Goal: Task Accomplishment & Management: Manage account settings

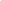
select select "RU"
type textarea "x"
select select "RU"
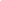
type textarea "x"
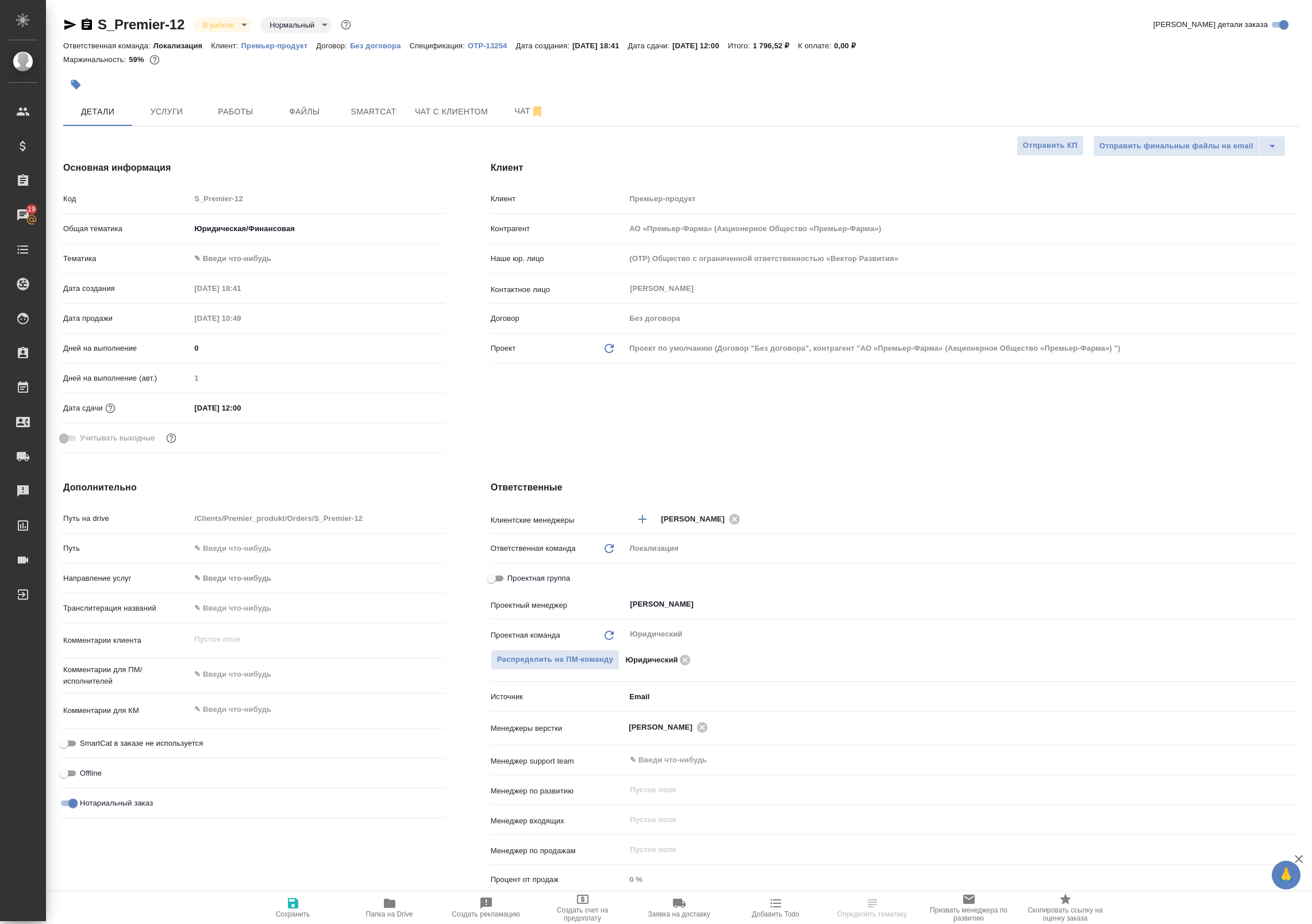
select select "RU"
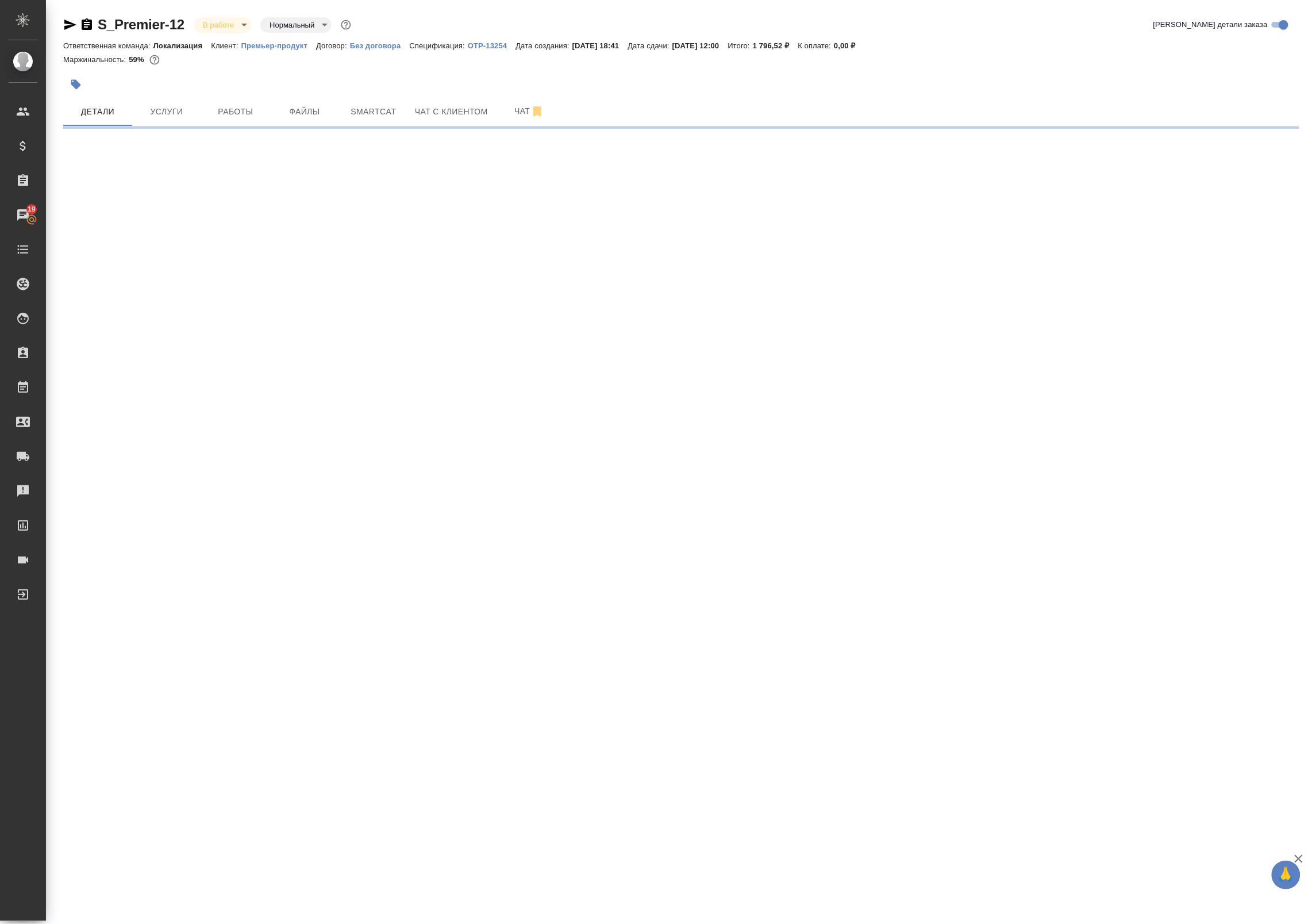
select select "RU"
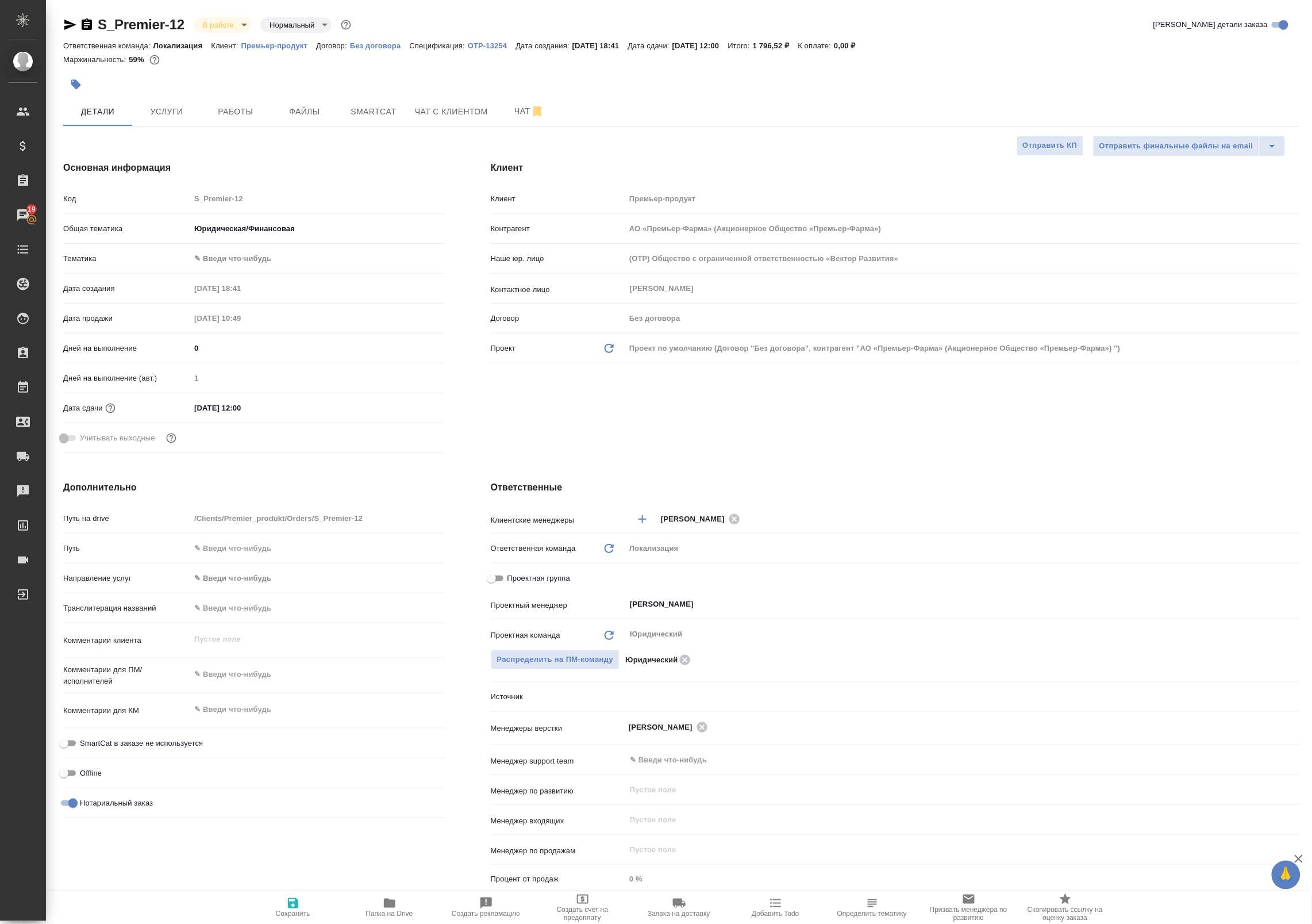
type textarea "x"
type input "АО «Премьер-Фарма» (Акционерное Общество «Премьер-Фарма»)"
type textarea "x"
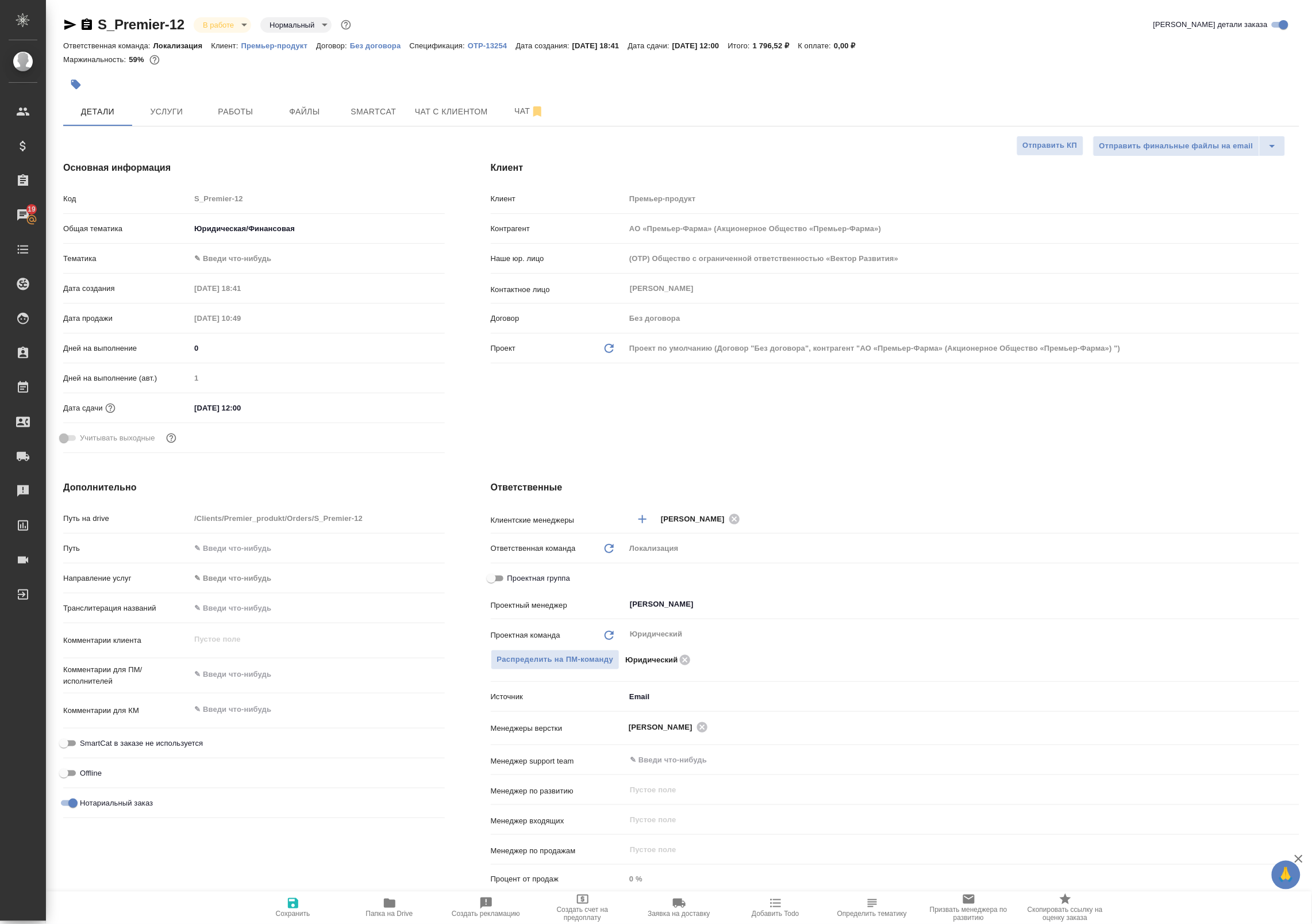
type textarea "x"
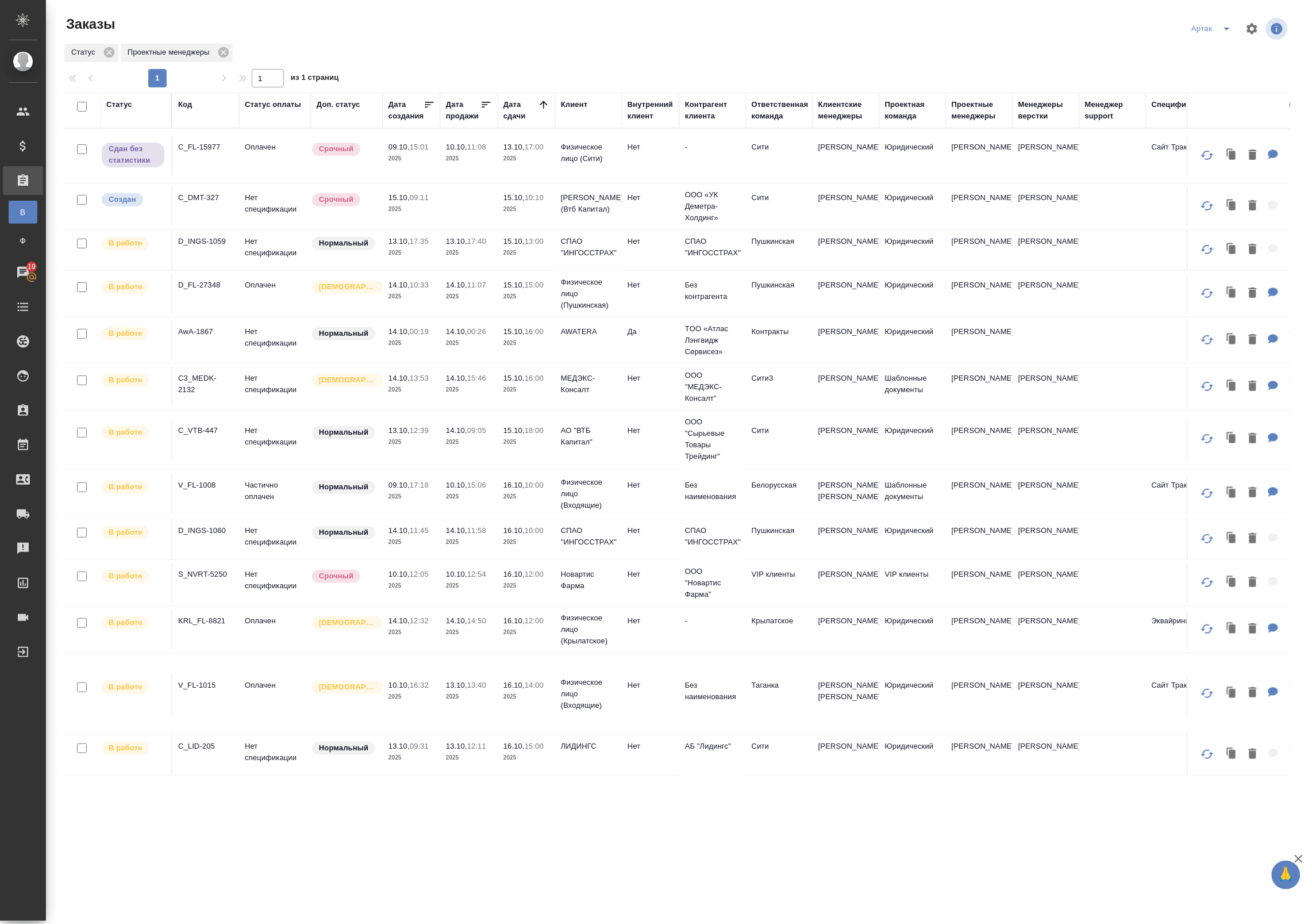
click at [1205, 23] on div "Артак" at bounding box center [1213, 29] width 50 height 18
click at [1223, 30] on icon "split button" at bounding box center [1227, 29] width 14 height 14
click at [1205, 53] on li "leagal" at bounding box center [1214, 51] width 50 height 18
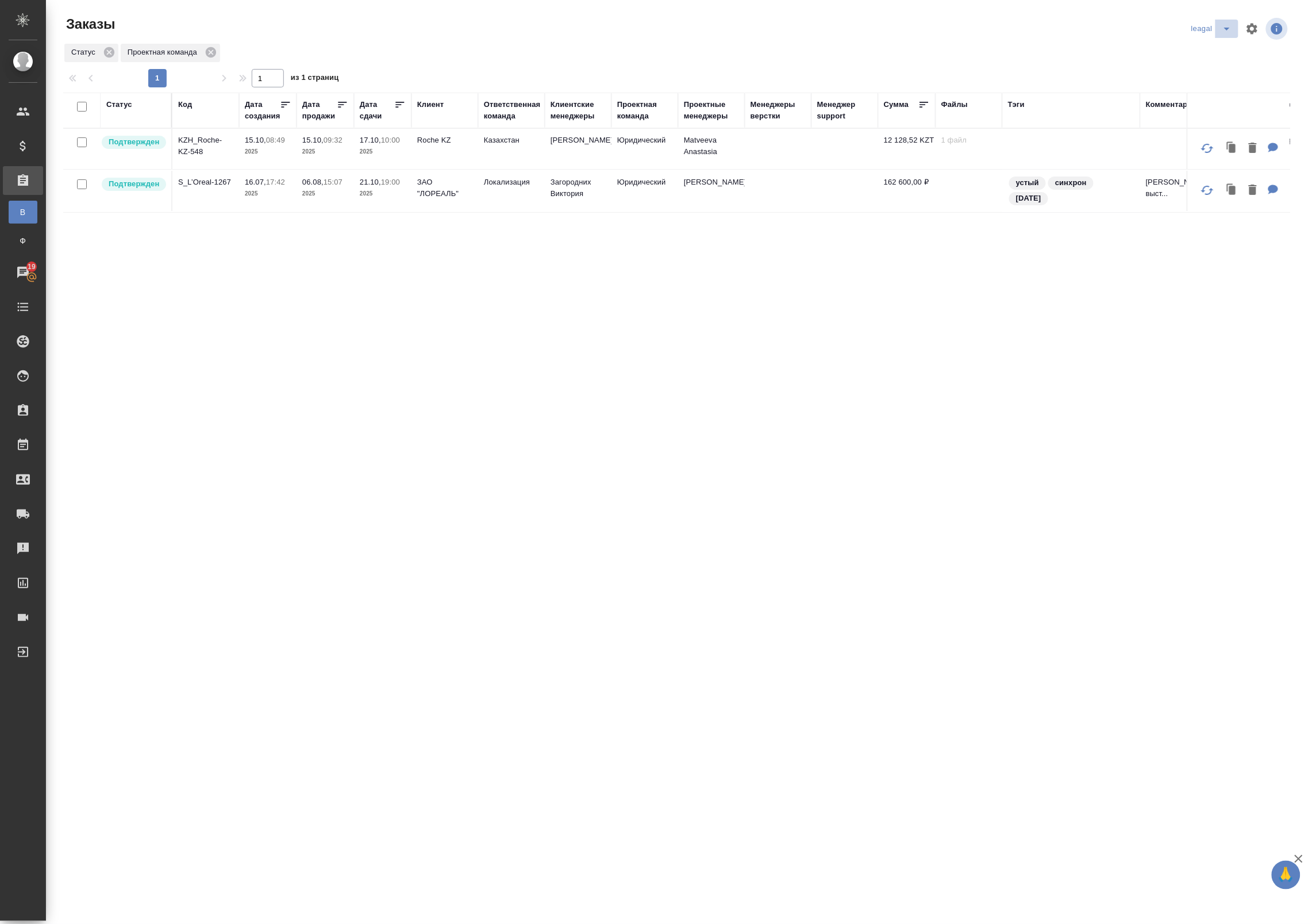
click at [1224, 24] on icon "split button" at bounding box center [1227, 29] width 14 height 14
click at [1207, 48] on li "Артак" at bounding box center [1213, 51] width 50 height 18
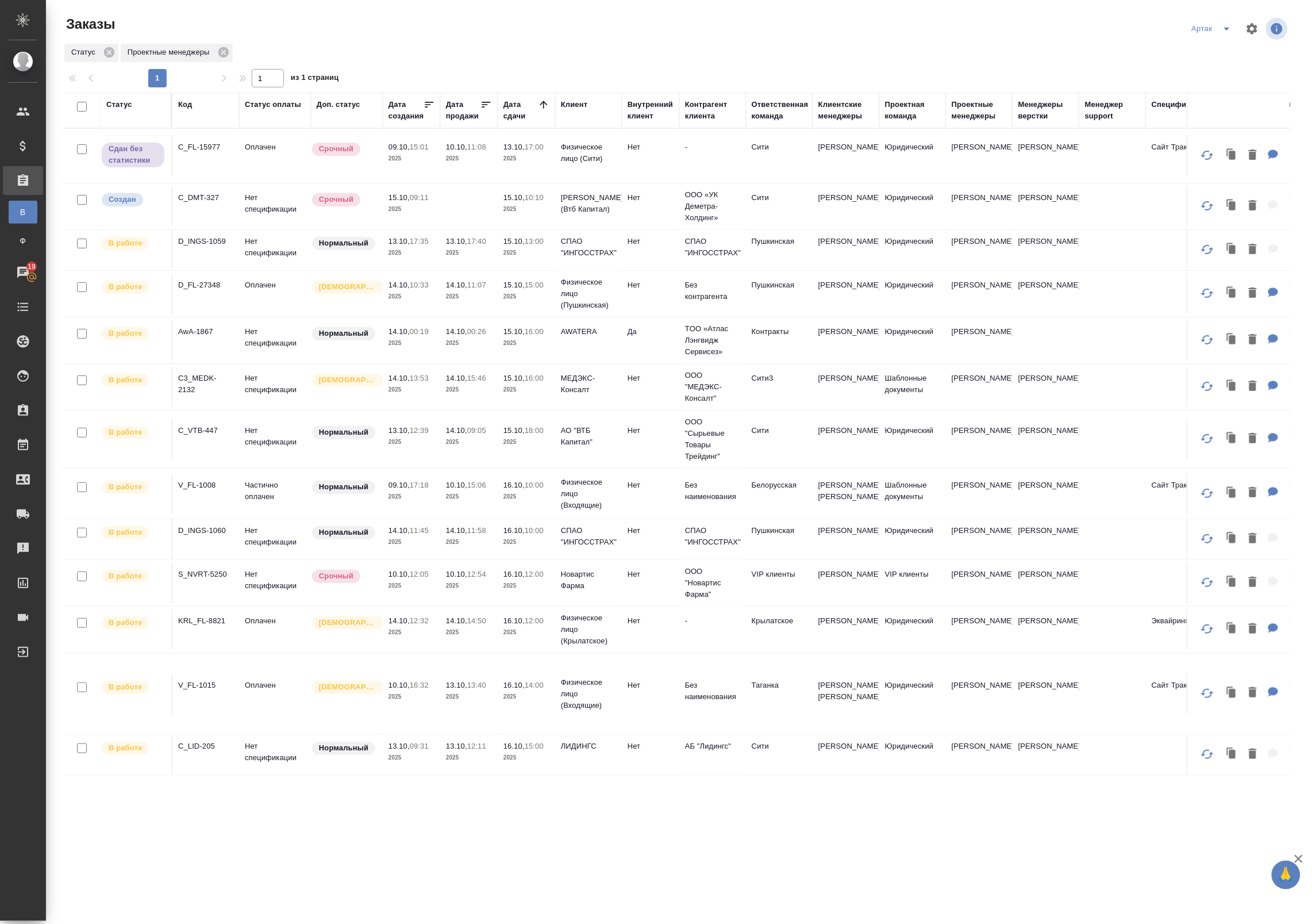
click at [539, 254] on p "2025" at bounding box center [526, 253] width 46 height 12
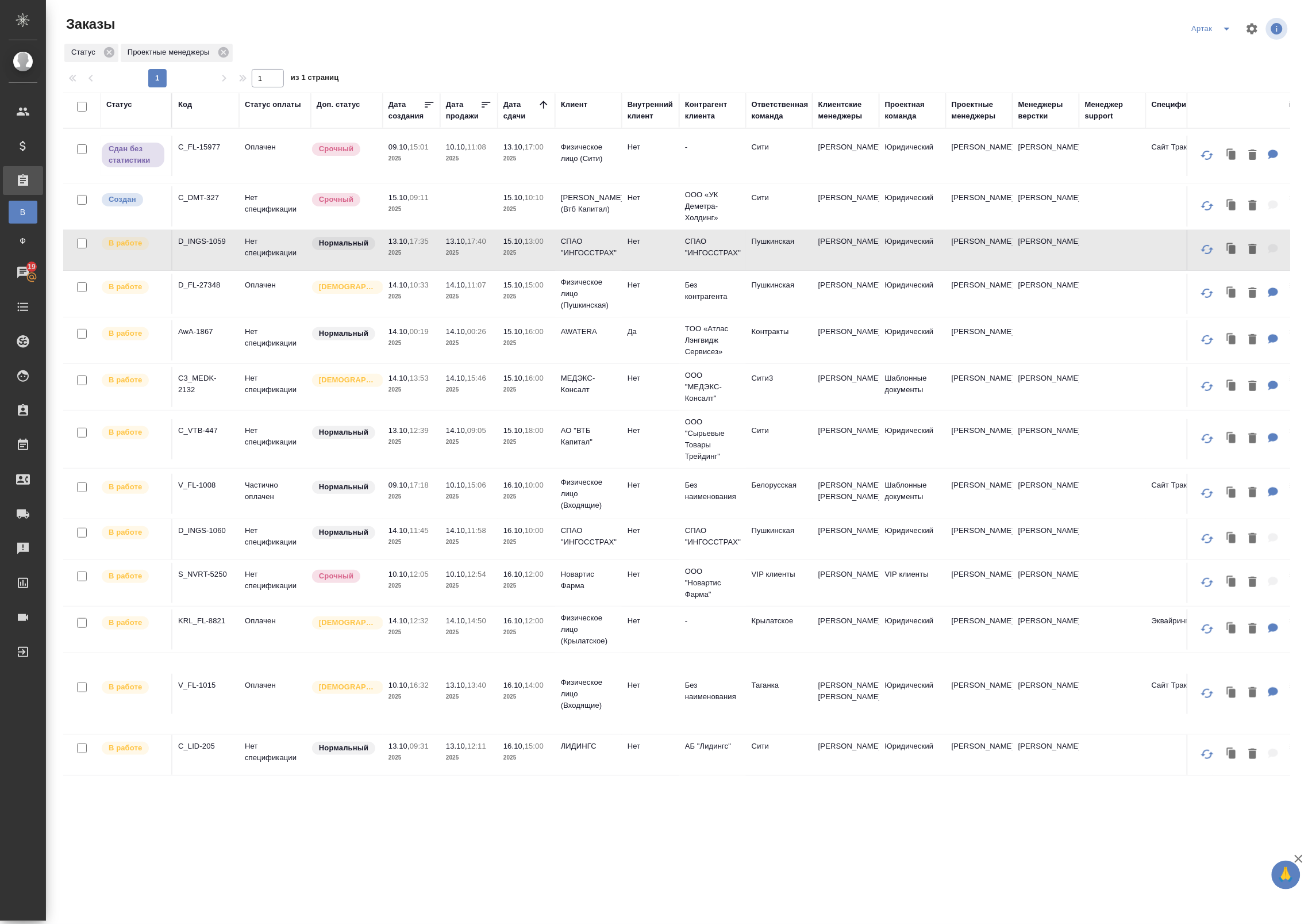
click at [539, 254] on p "2025" at bounding box center [526, 253] width 46 height 12
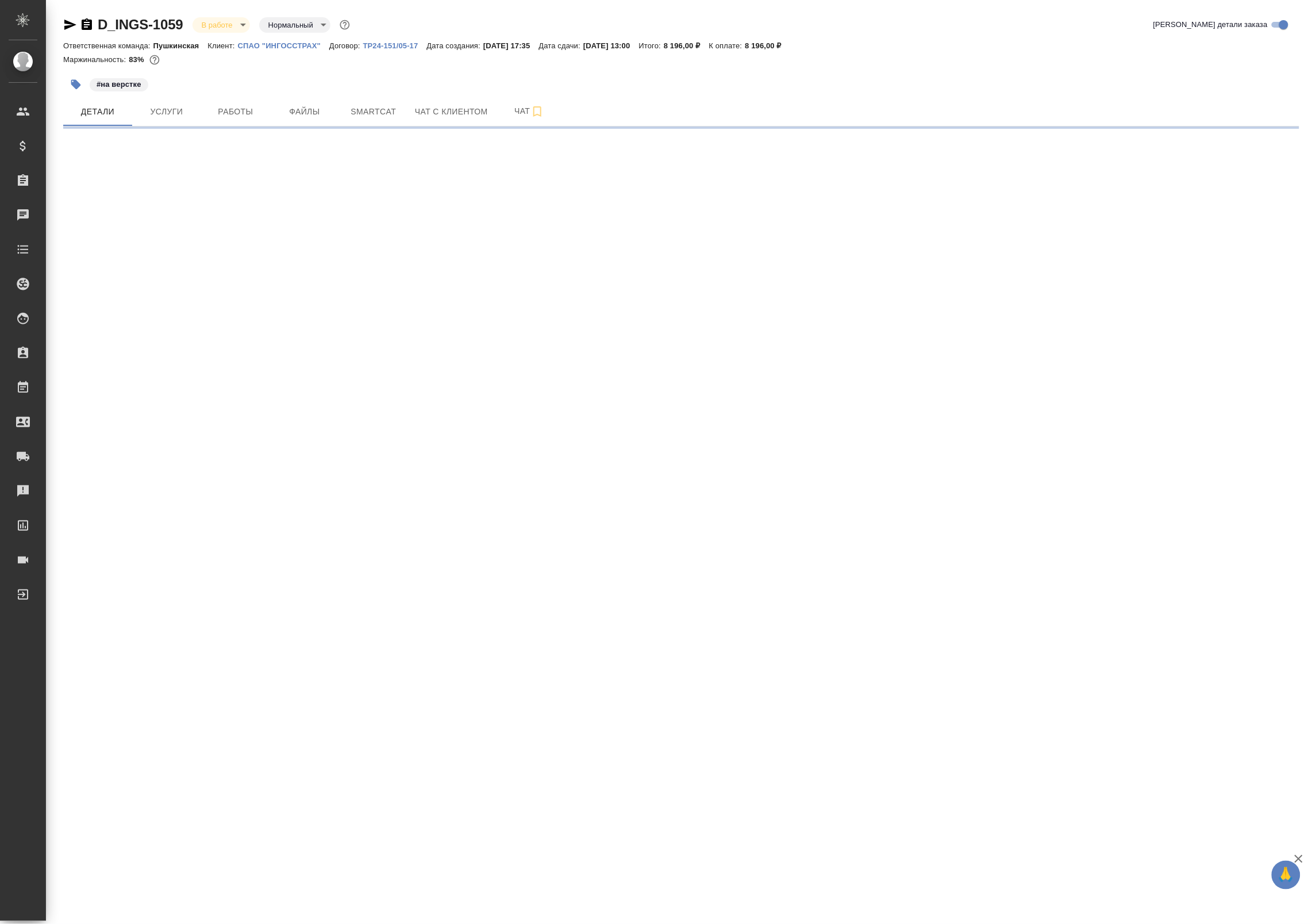
select select "RU"
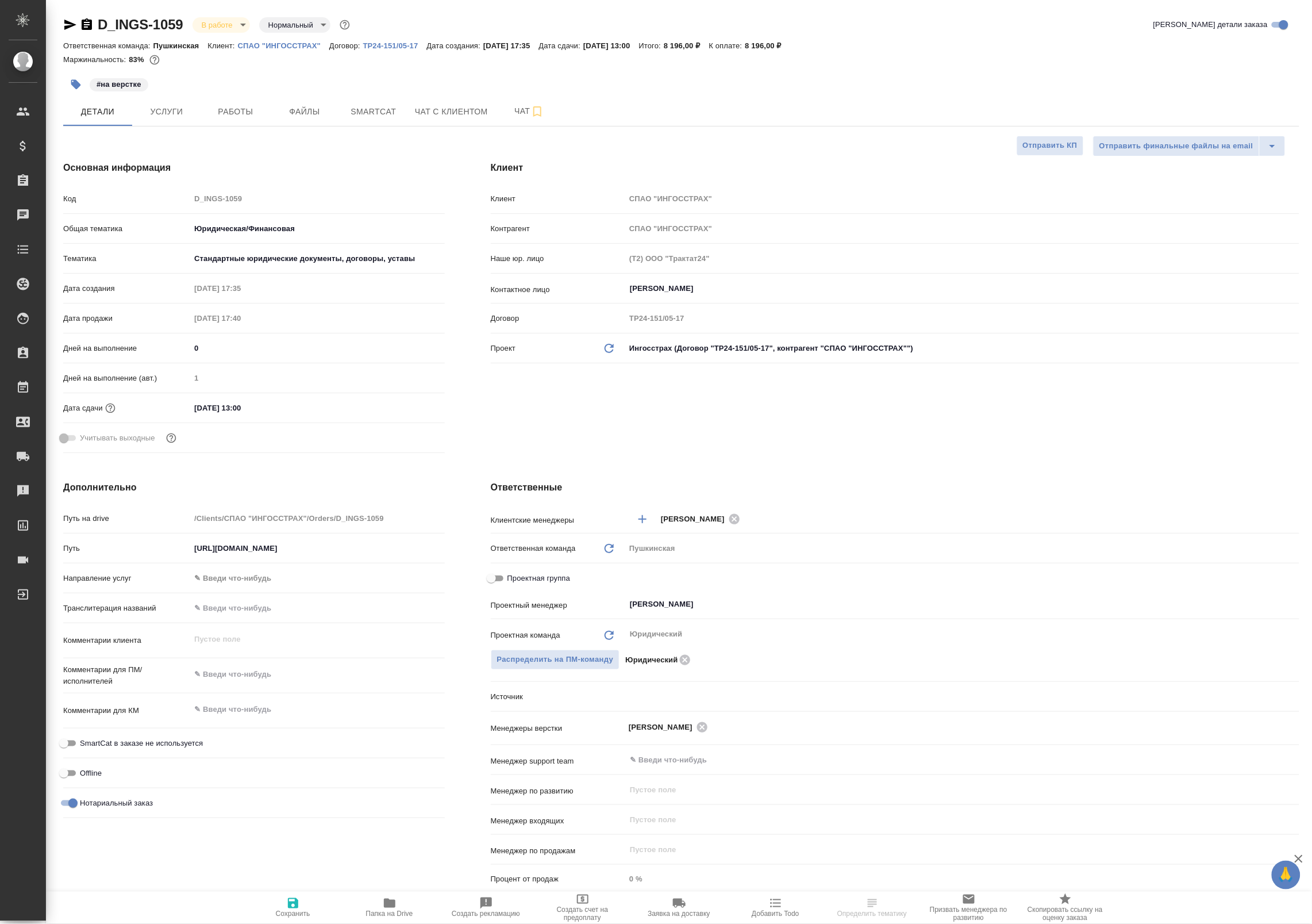
type textarea "x"
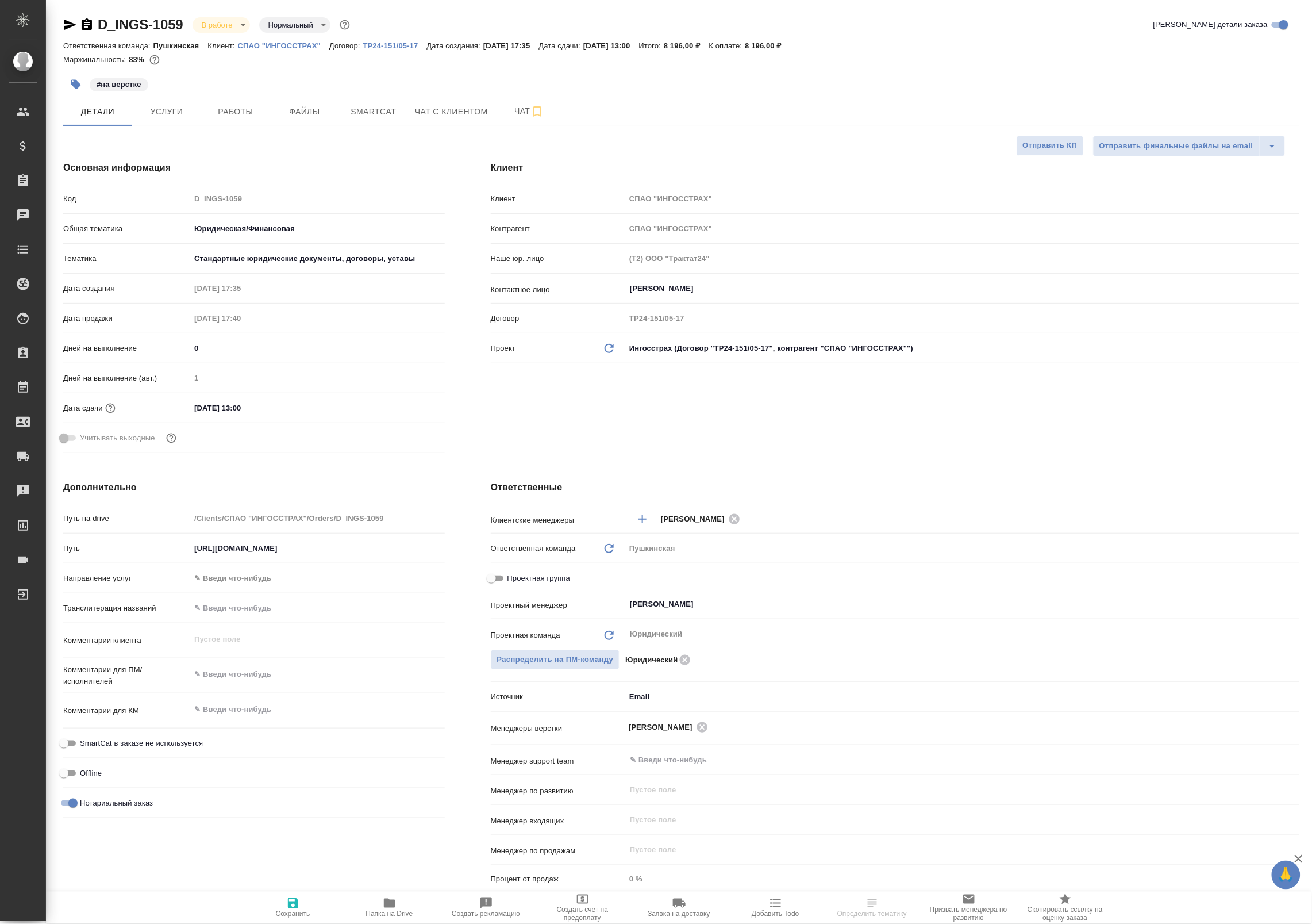
type textarea "x"
click at [242, 121] on button "Работы" at bounding box center [236, 111] width 69 height 29
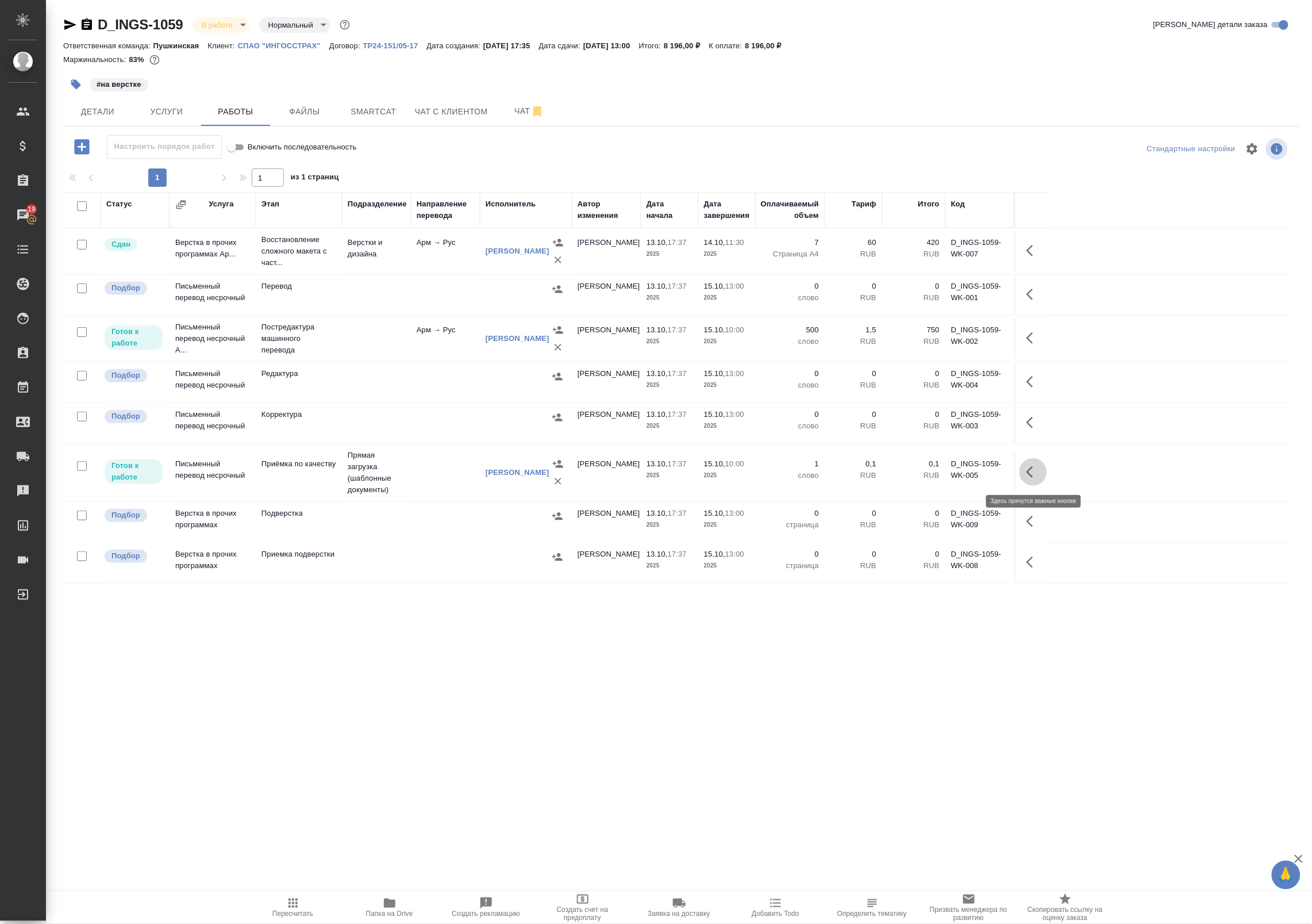
click at [1032, 471] on icon "button" at bounding box center [1033, 471] width 14 height 14
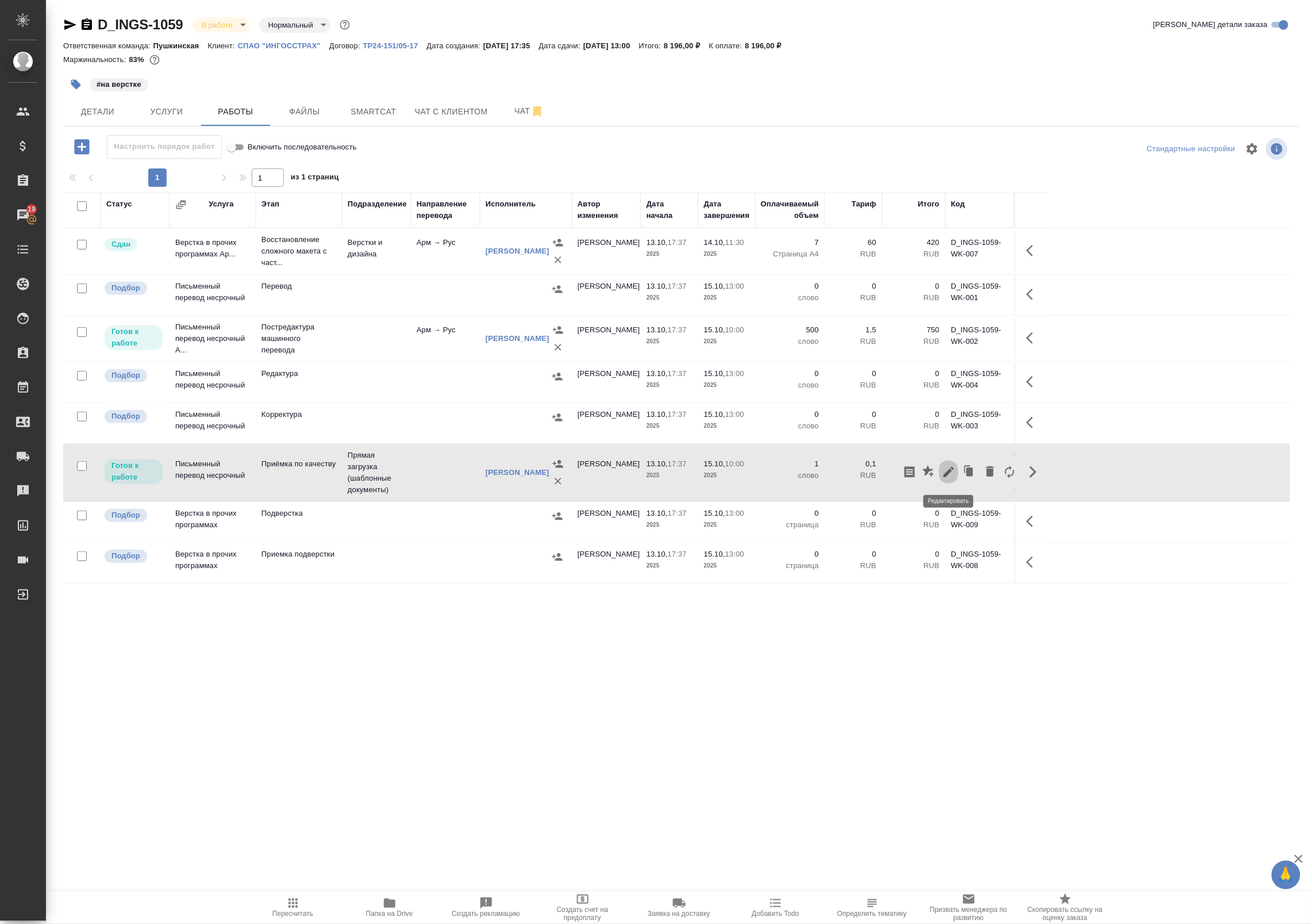
click at [952, 470] on icon "button" at bounding box center [948, 471] width 10 height 10
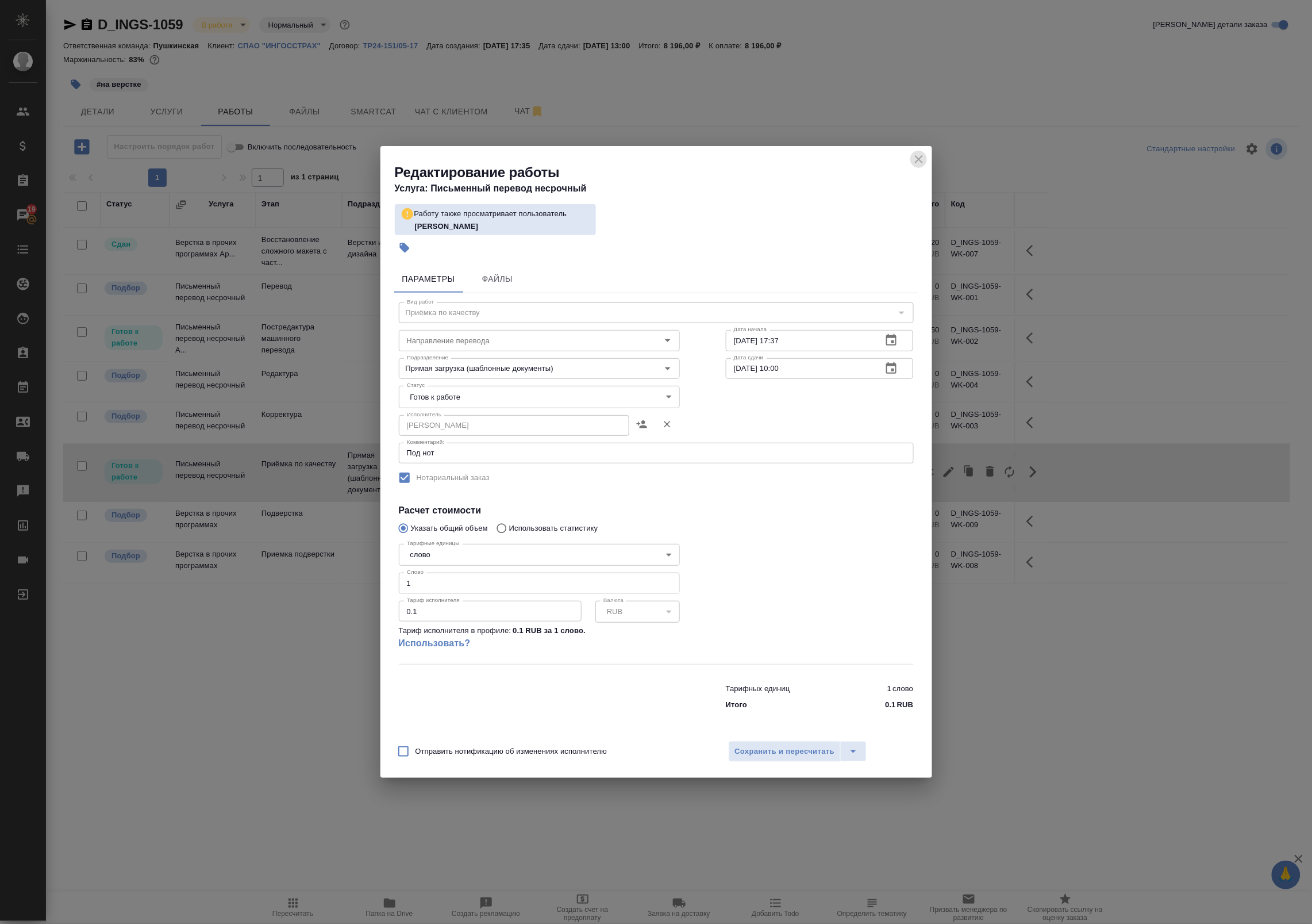
click at [917, 160] on icon "close" at bounding box center [919, 159] width 14 height 14
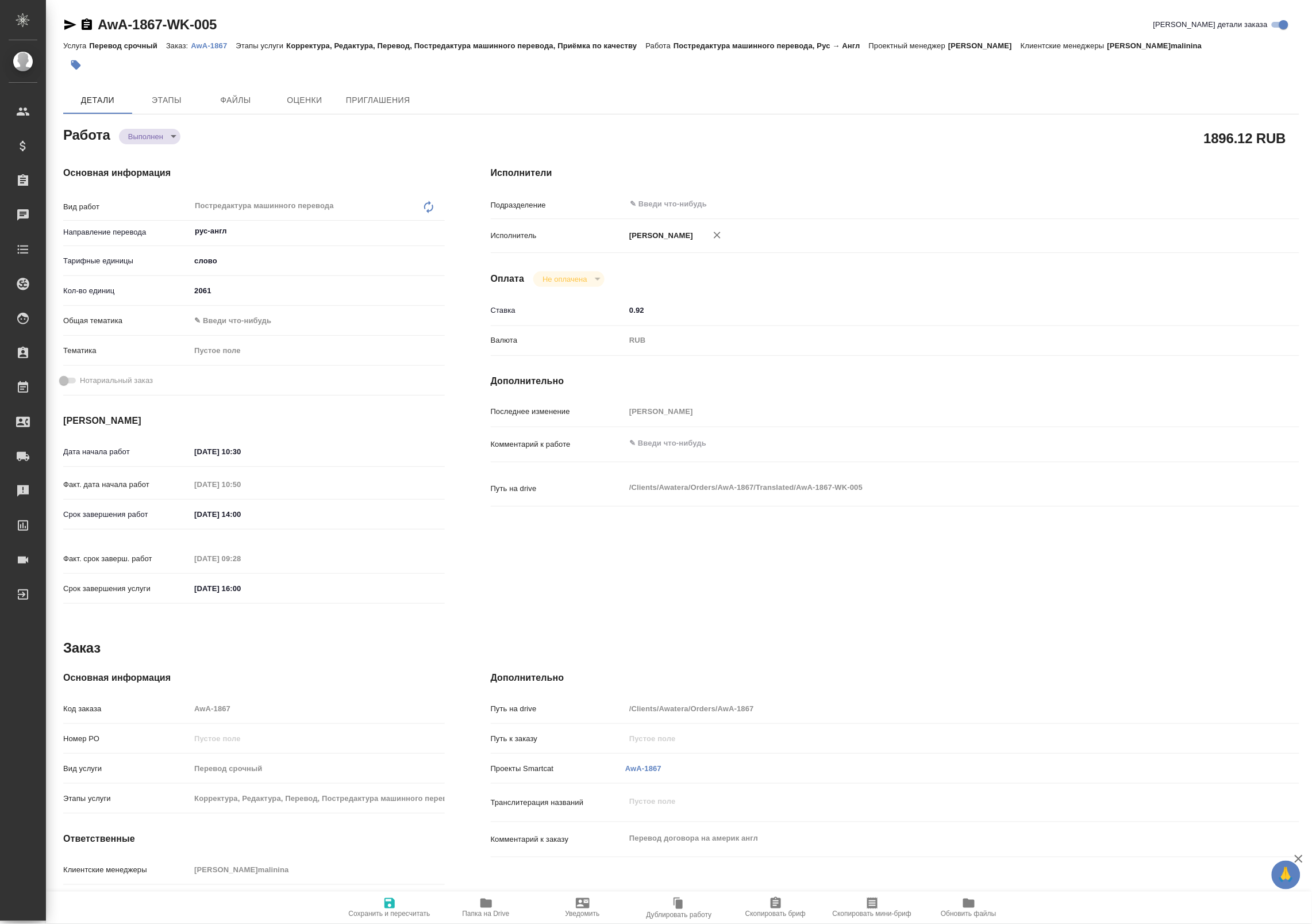
type textarea "x"
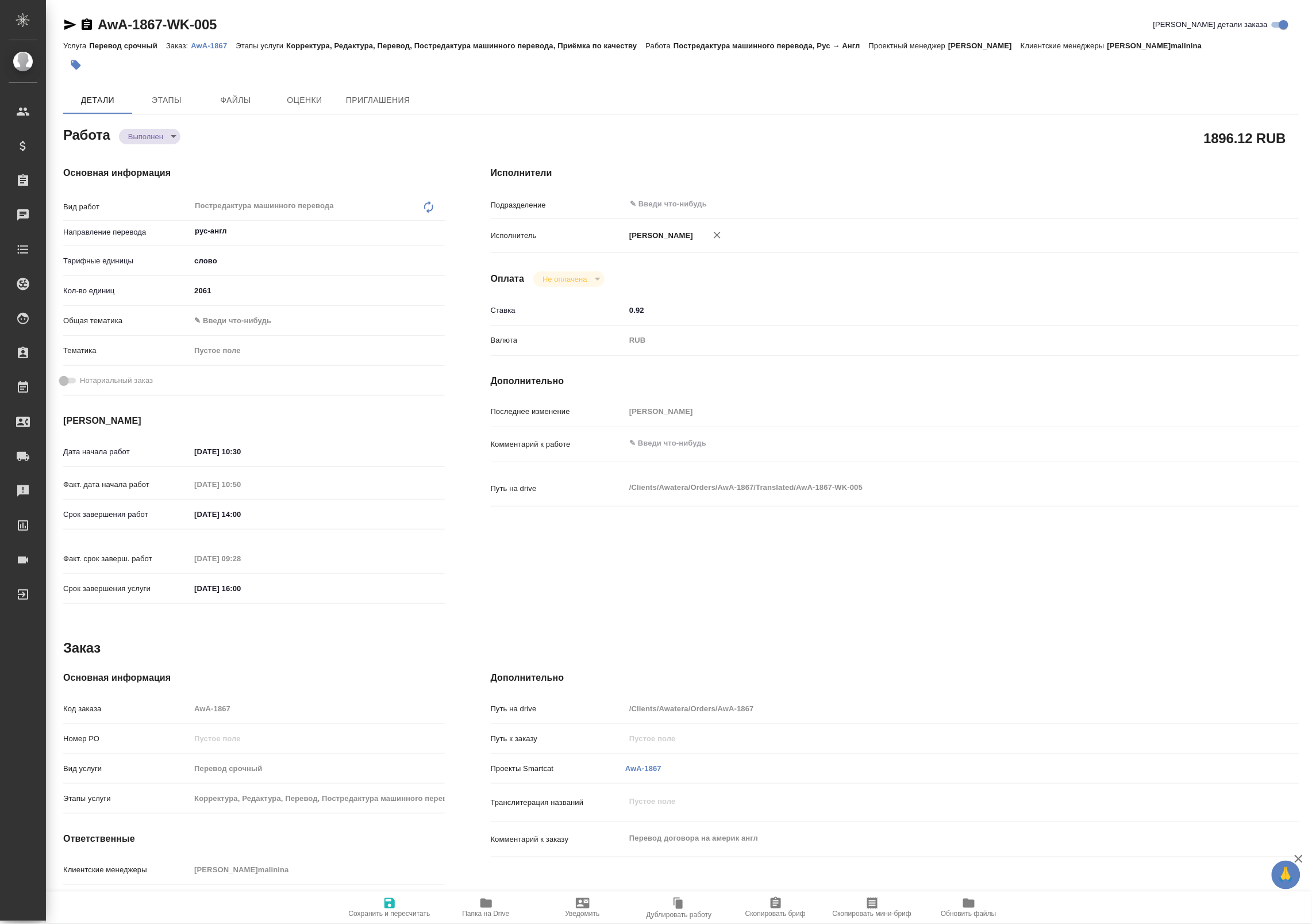
type textarea "x"
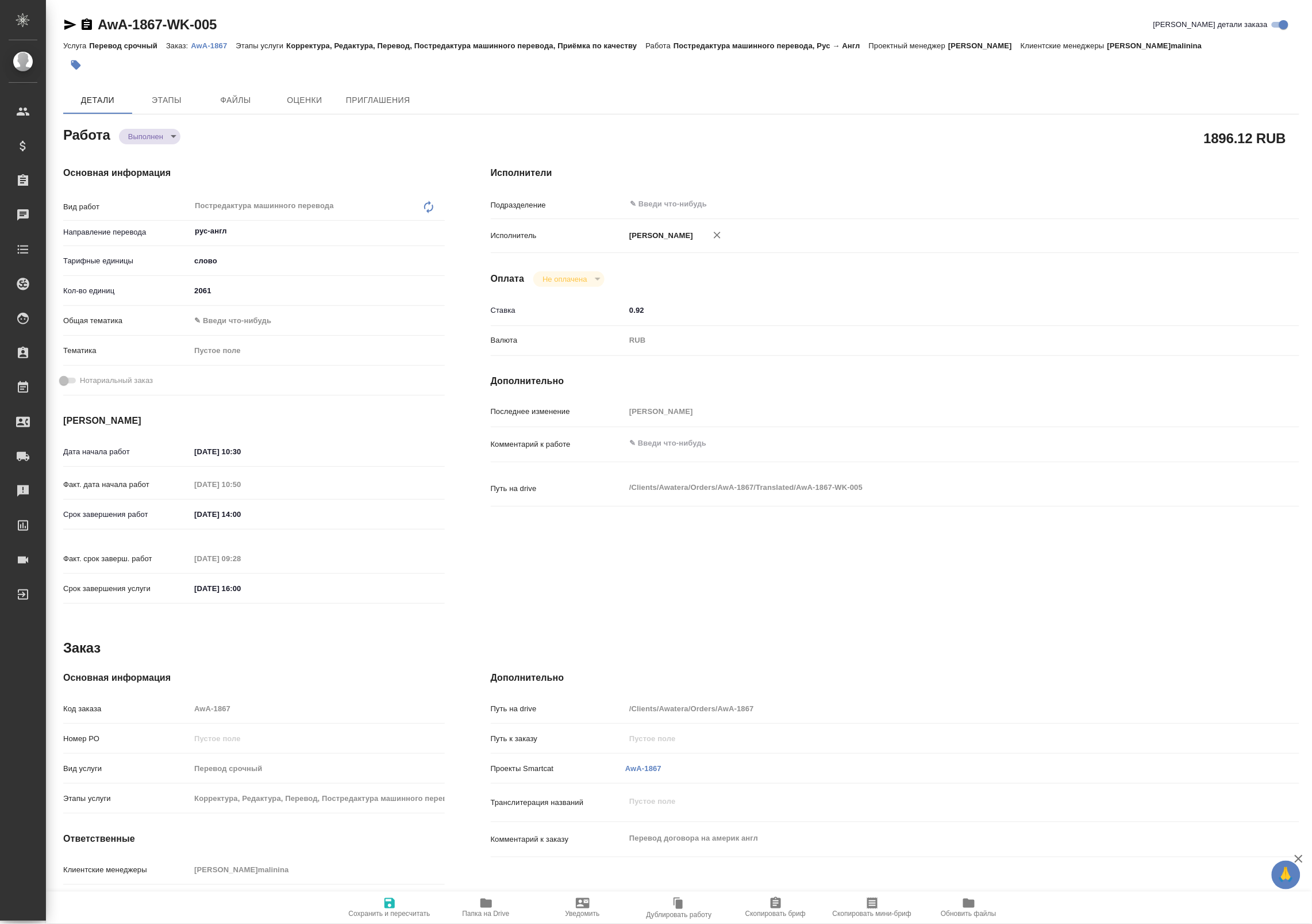
type textarea "x"
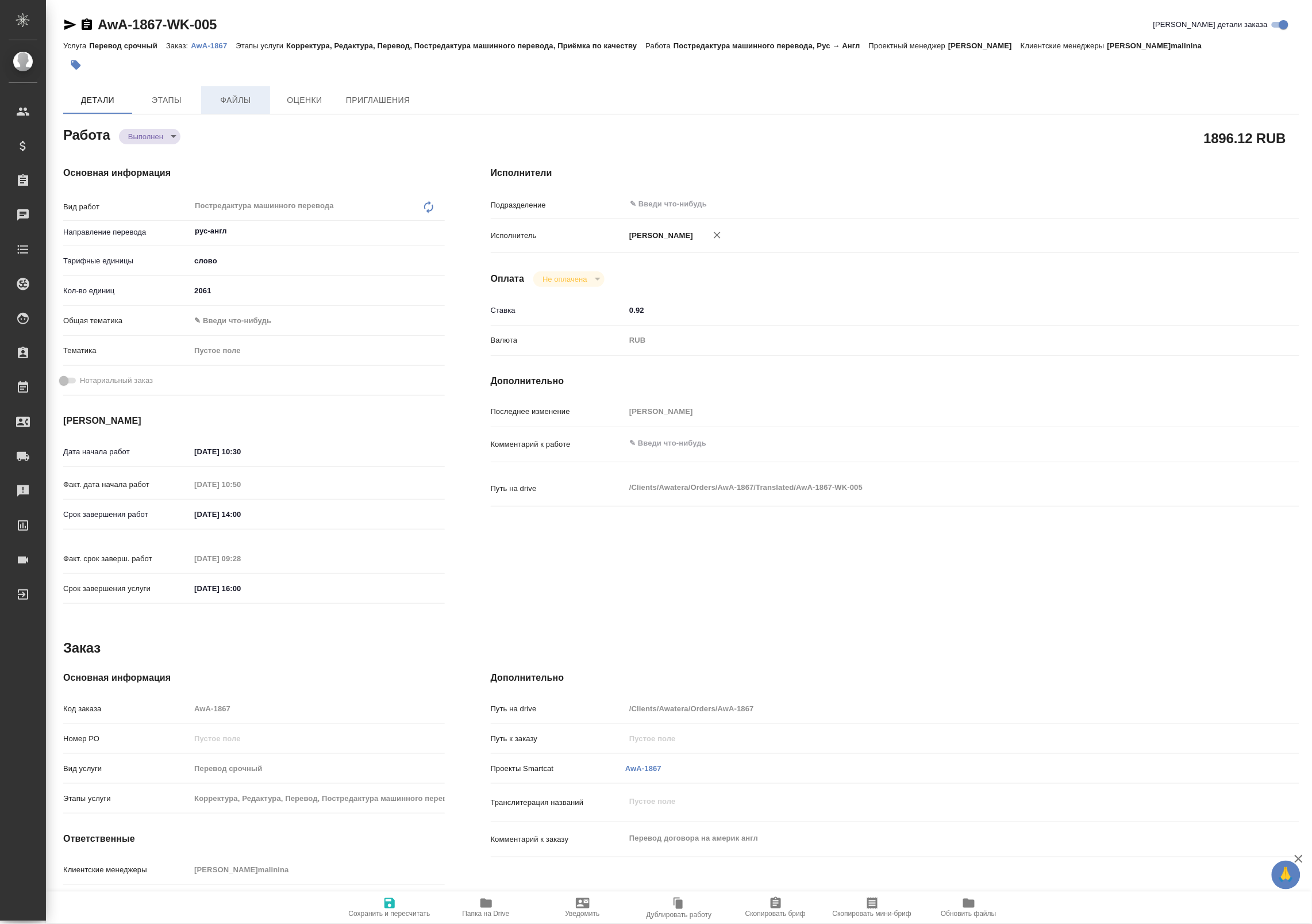
type textarea "x"
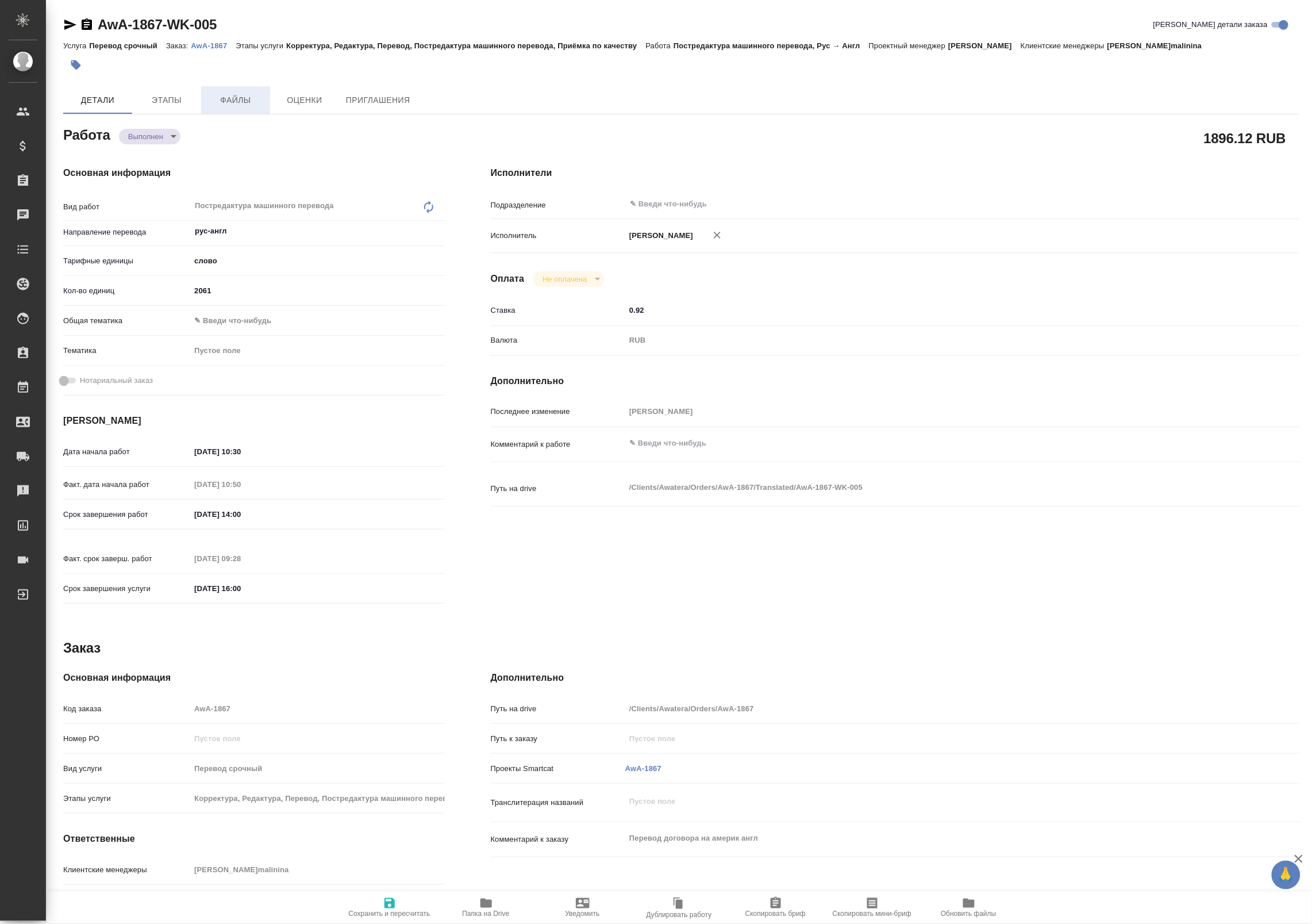
type textarea "x"
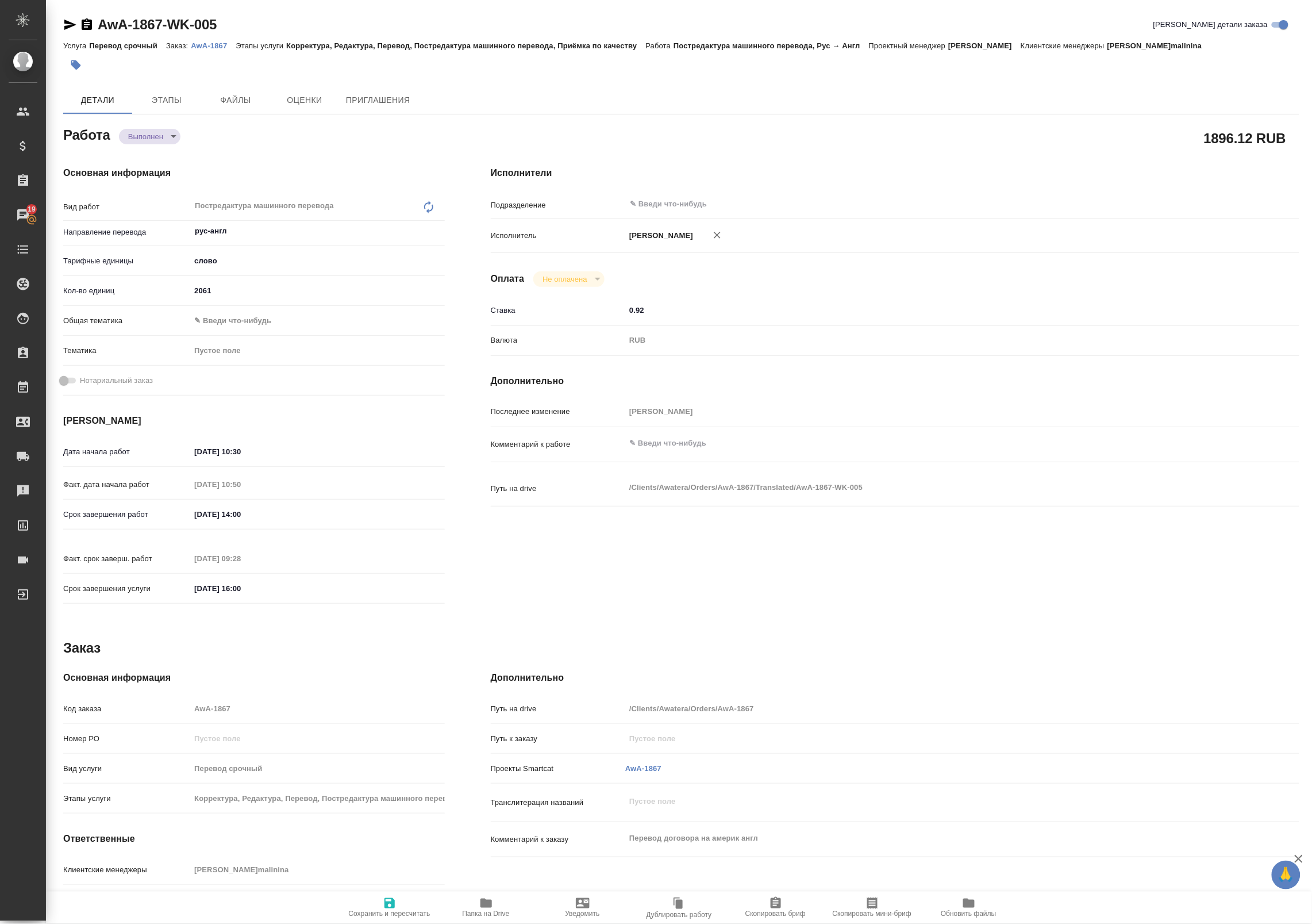
click at [212, 42] on p "AwA-1867" at bounding box center [213, 46] width 45 height 9
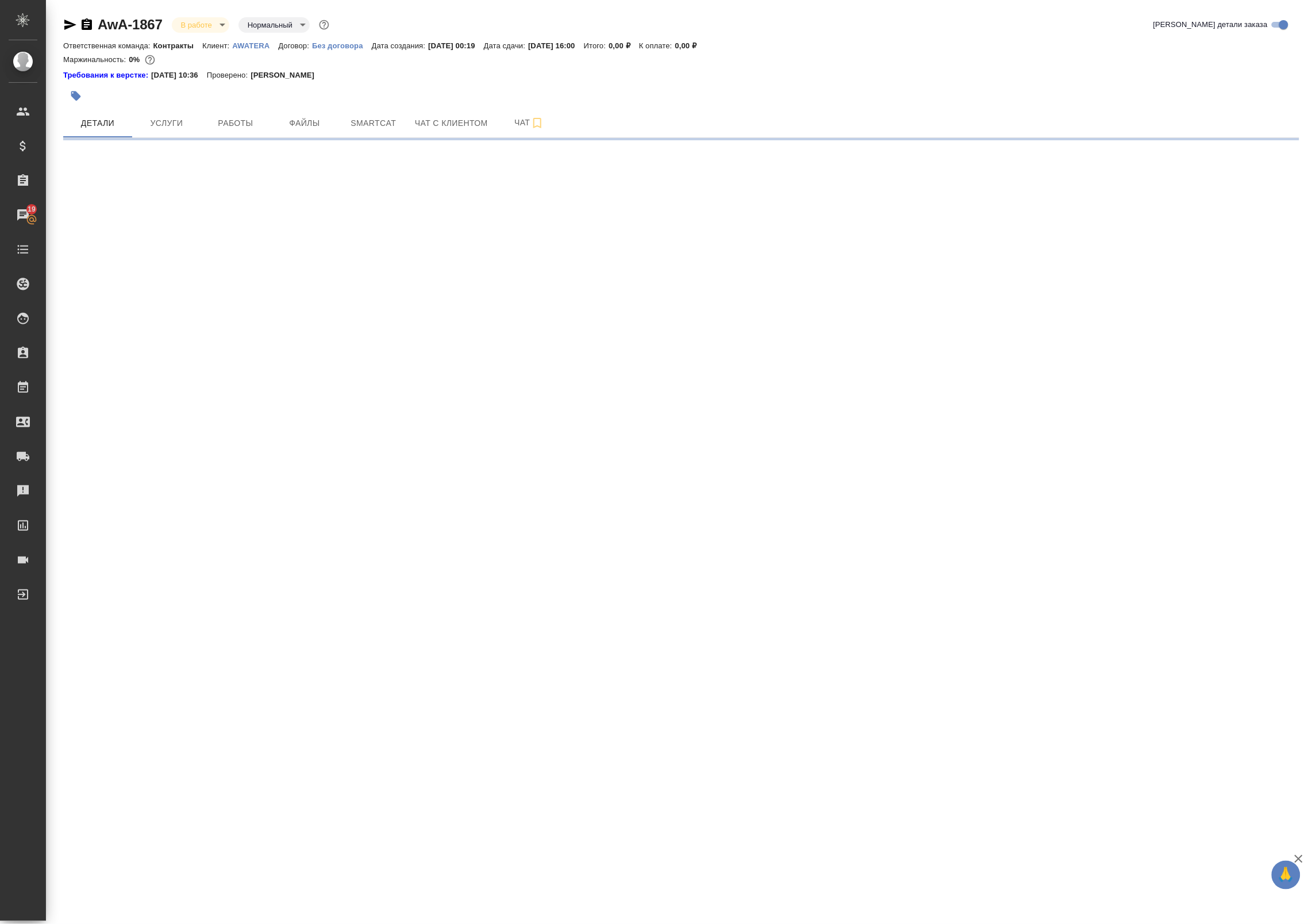
select select "RU"
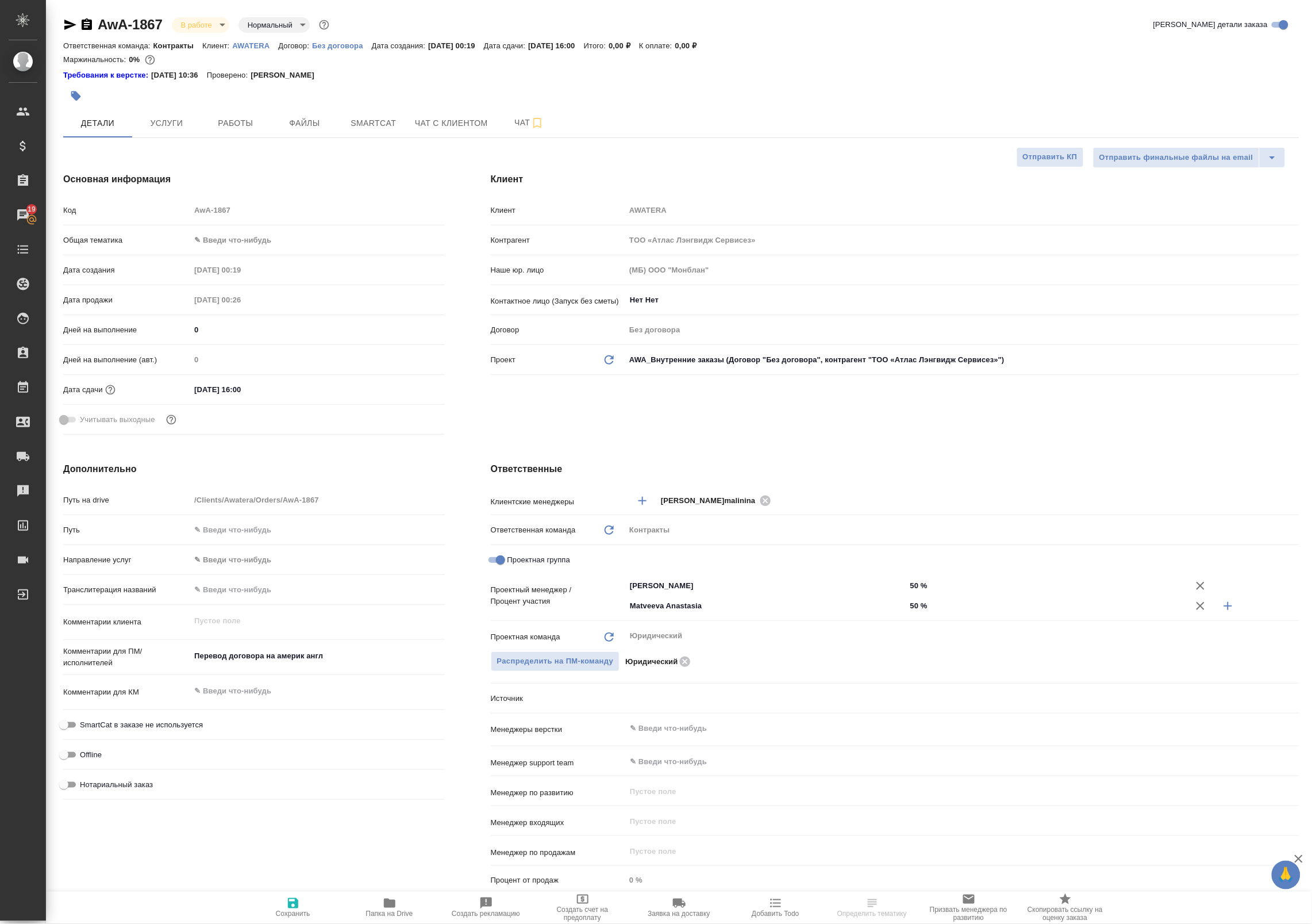
type textarea "x"
click at [222, 118] on span "Работы" at bounding box center [236, 123] width 55 height 14
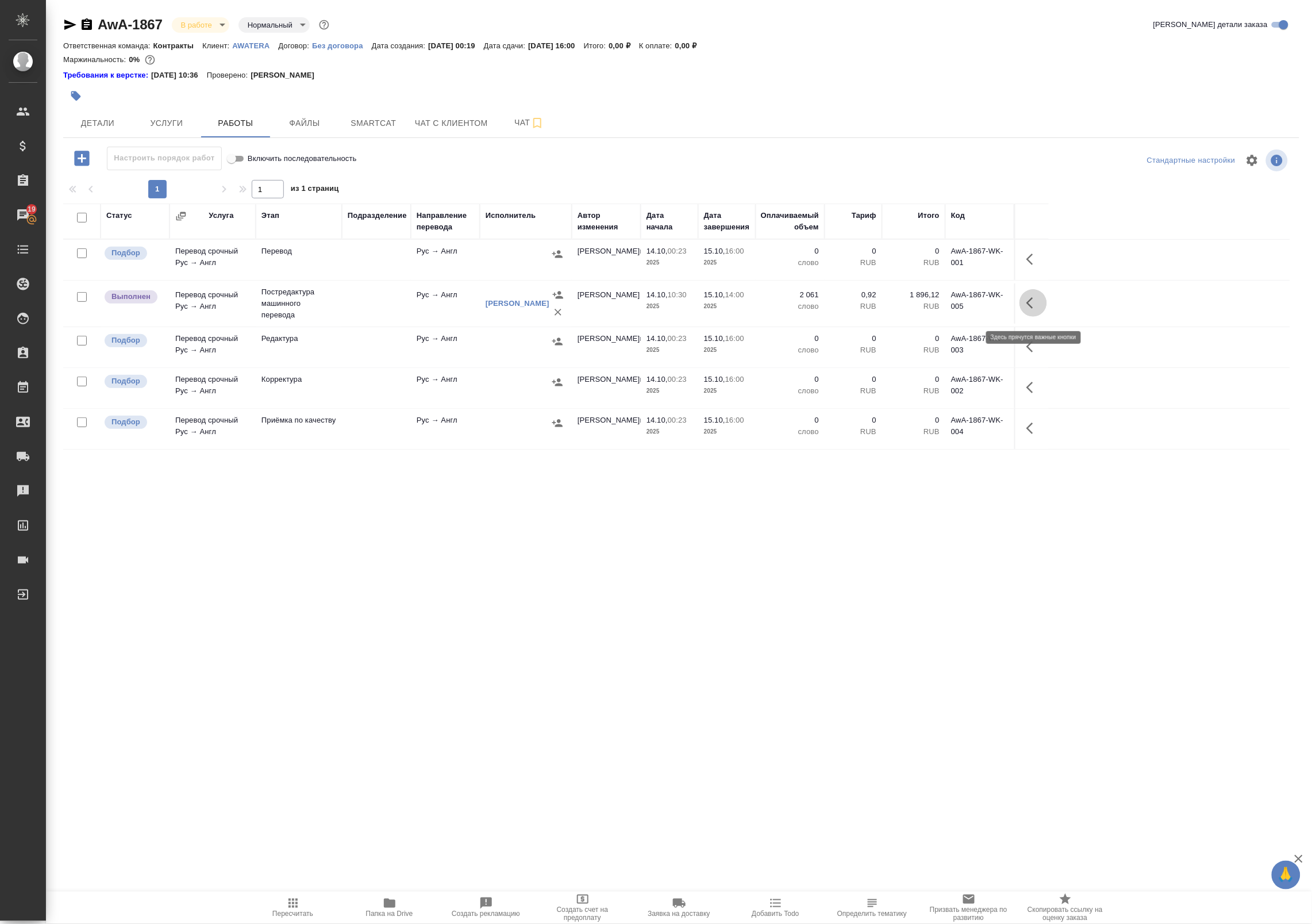
click at [1036, 305] on icon "button" at bounding box center [1033, 302] width 14 height 14
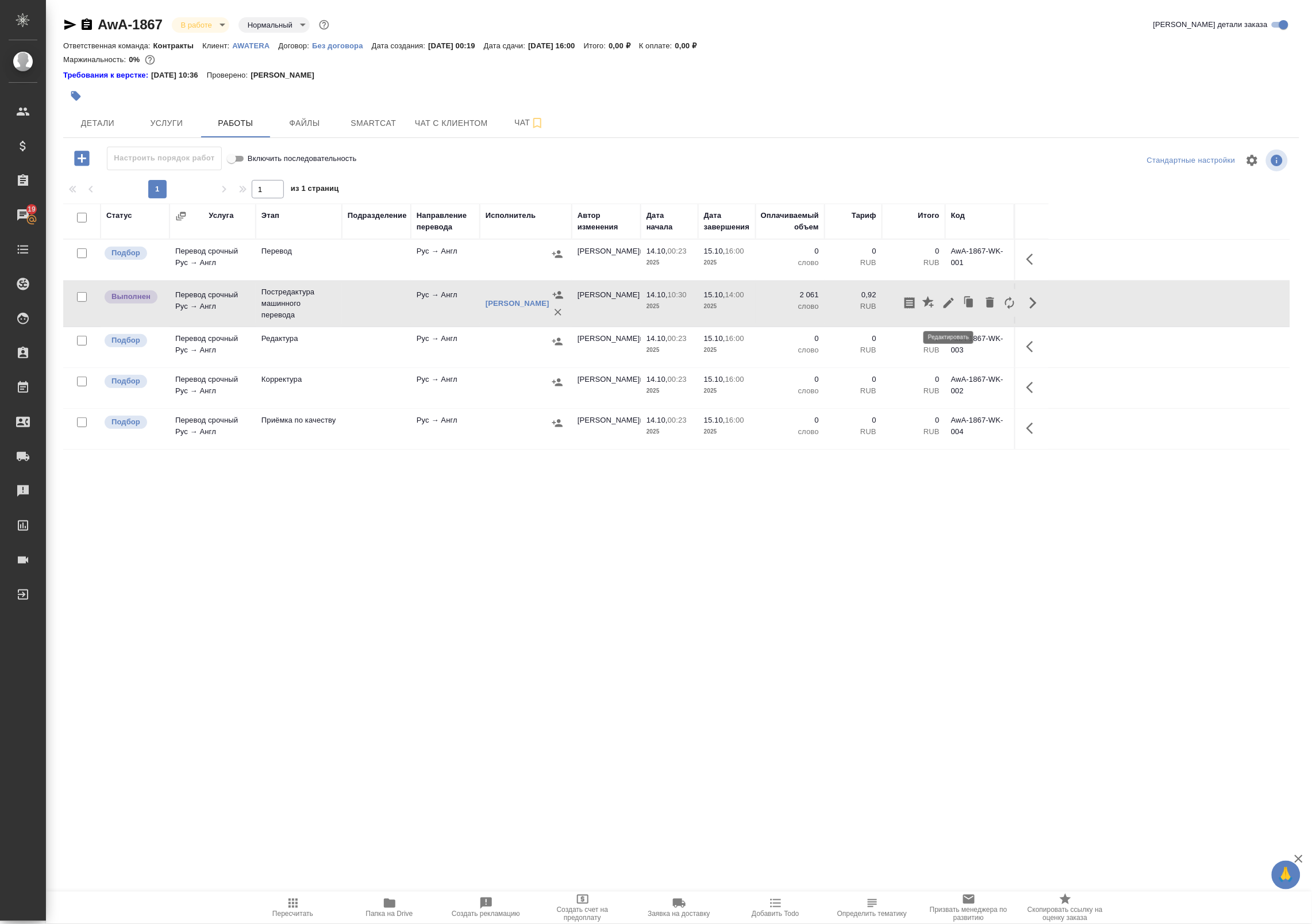
click at [954, 310] on icon "button" at bounding box center [949, 302] width 14 height 14
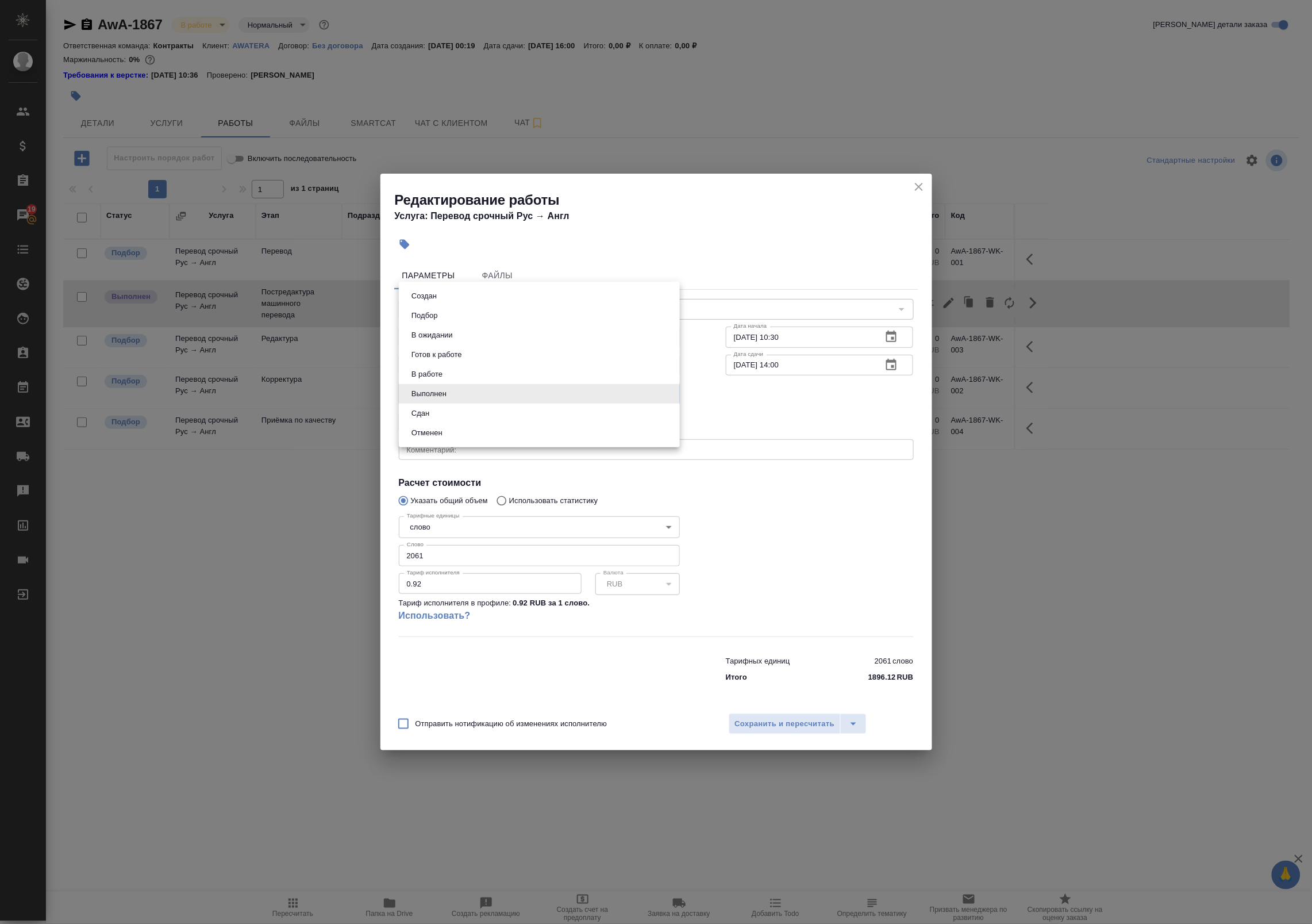
click at [501, 395] on body "🙏 .cls-1 fill:#fff; AWATERA Badanyan [PERSON_NAME] Спецификации Заказы 19 Чаты …" at bounding box center [656, 462] width 1312 height 924
click at [492, 414] on li "Сдан" at bounding box center [539, 413] width 281 height 20
type input "closed"
click at [774, 729] on span "Сохранить и пересчитать" at bounding box center [785, 724] width 100 height 13
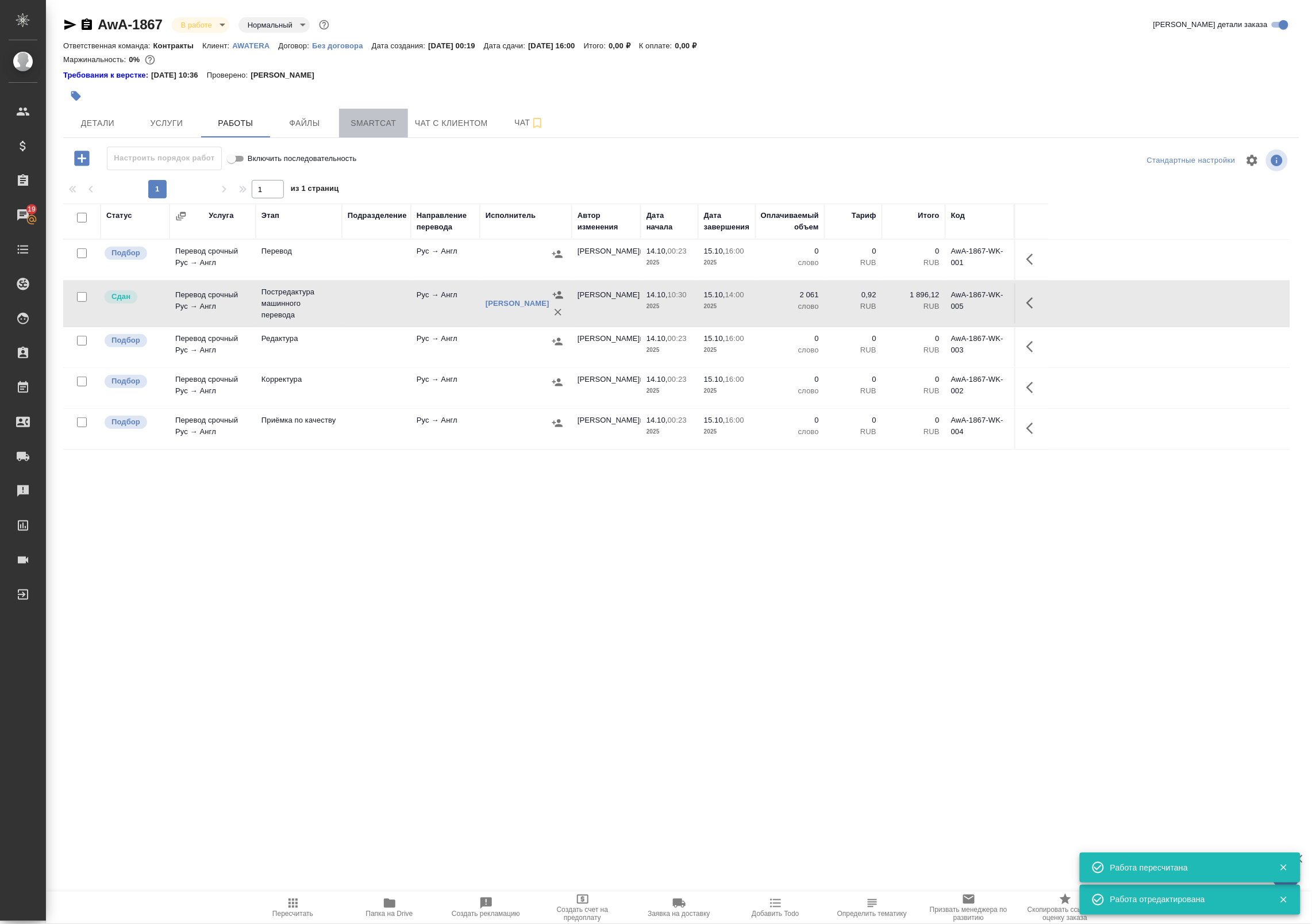
click at [380, 118] on span "Smartcat" at bounding box center [373, 123] width 55 height 14
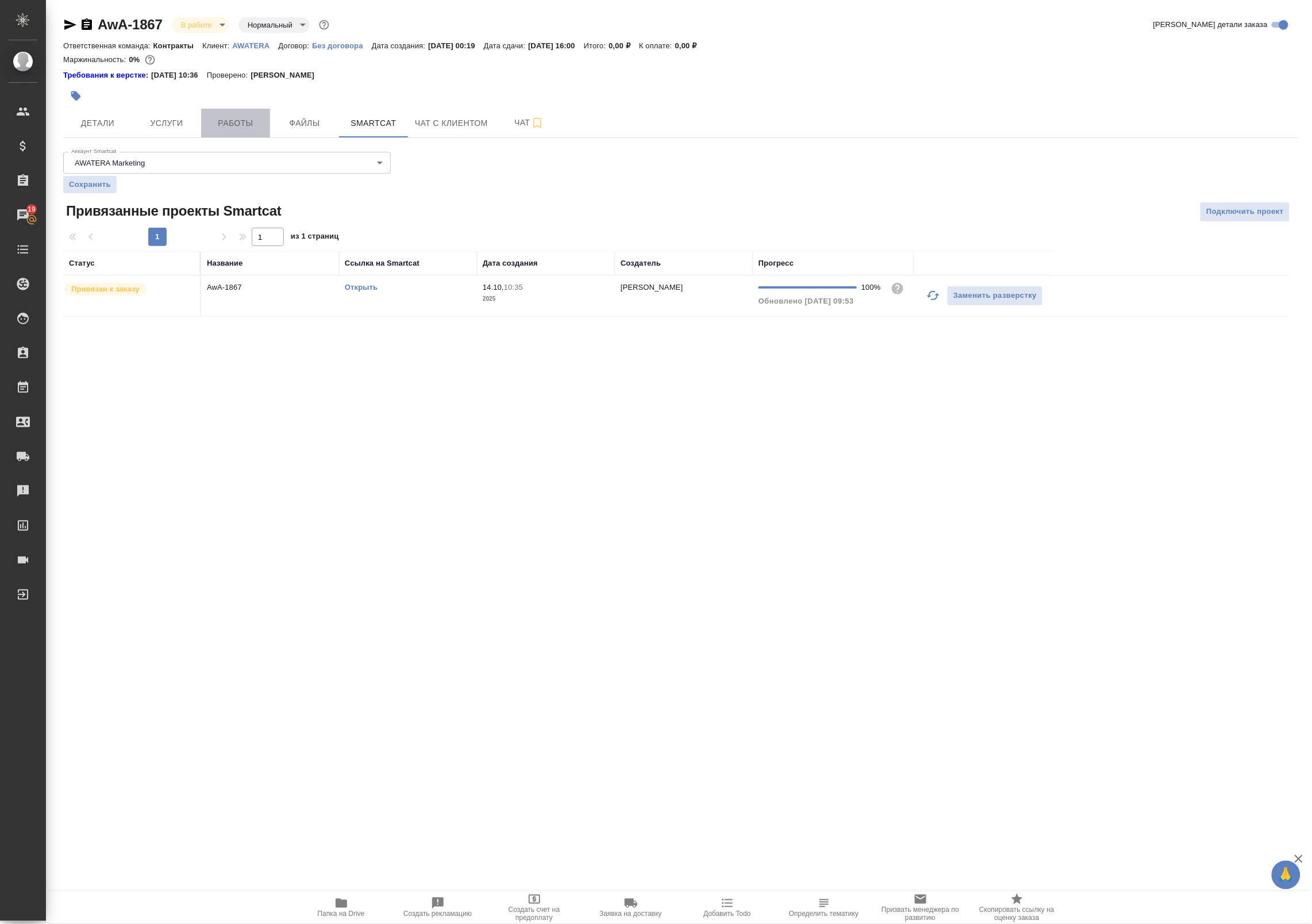
click at [242, 127] on span "Работы" at bounding box center [236, 123] width 55 height 14
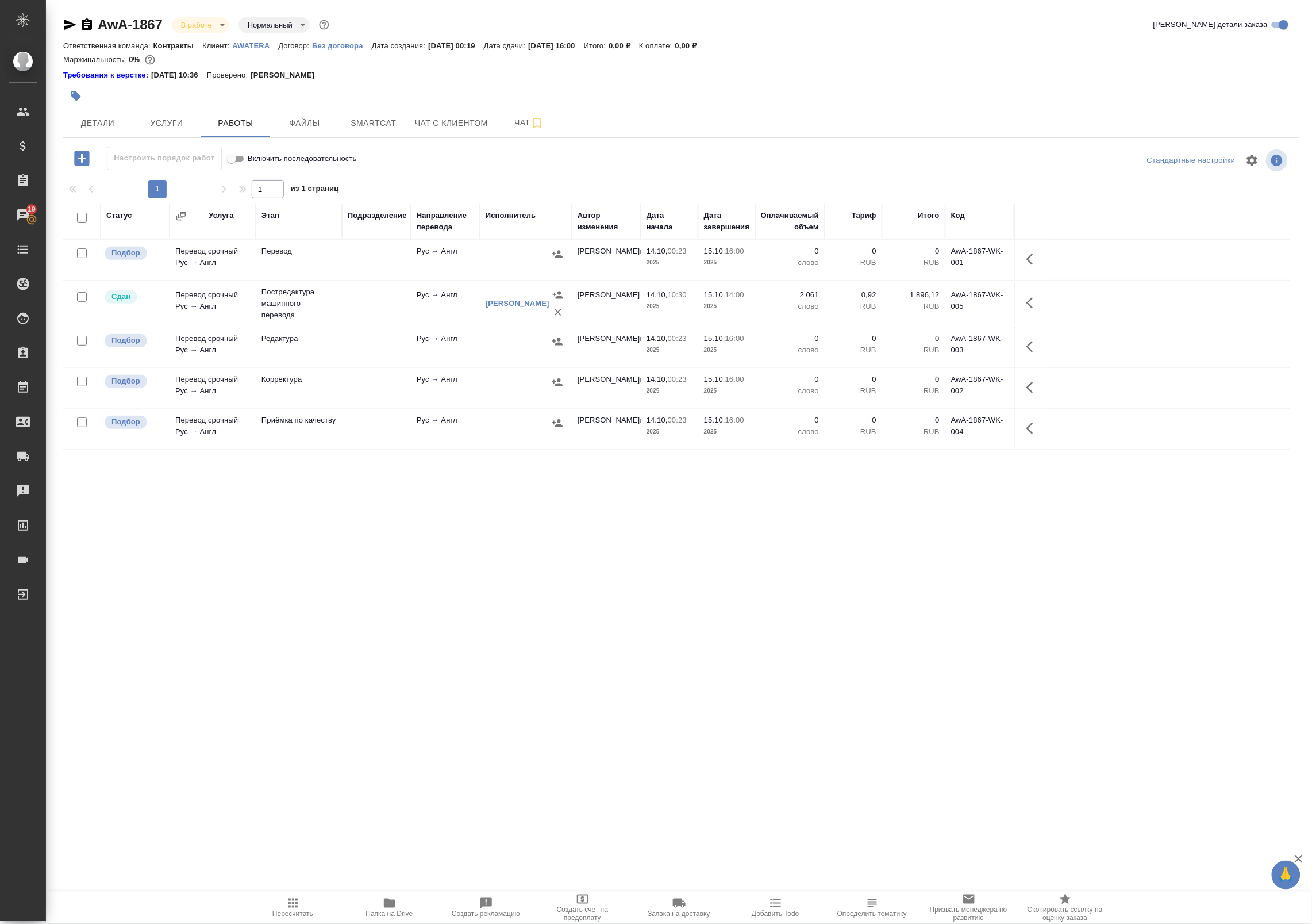
click at [201, 108] on button "Работы" at bounding box center [236, 122] width 69 height 29
click at [1033, 310] on icon "button" at bounding box center [1033, 302] width 14 height 14
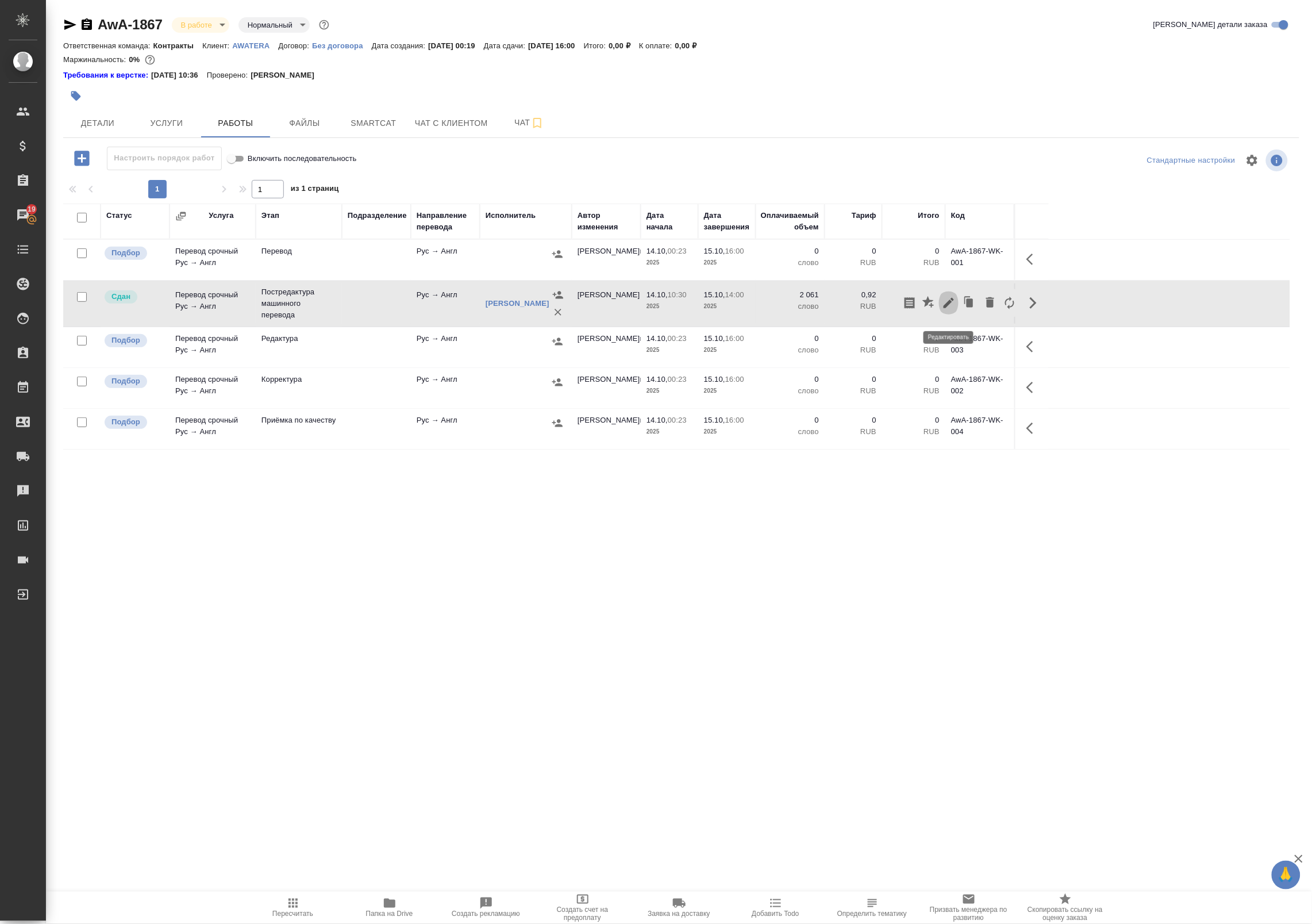
click at [949, 310] on icon "button" at bounding box center [949, 302] width 14 height 14
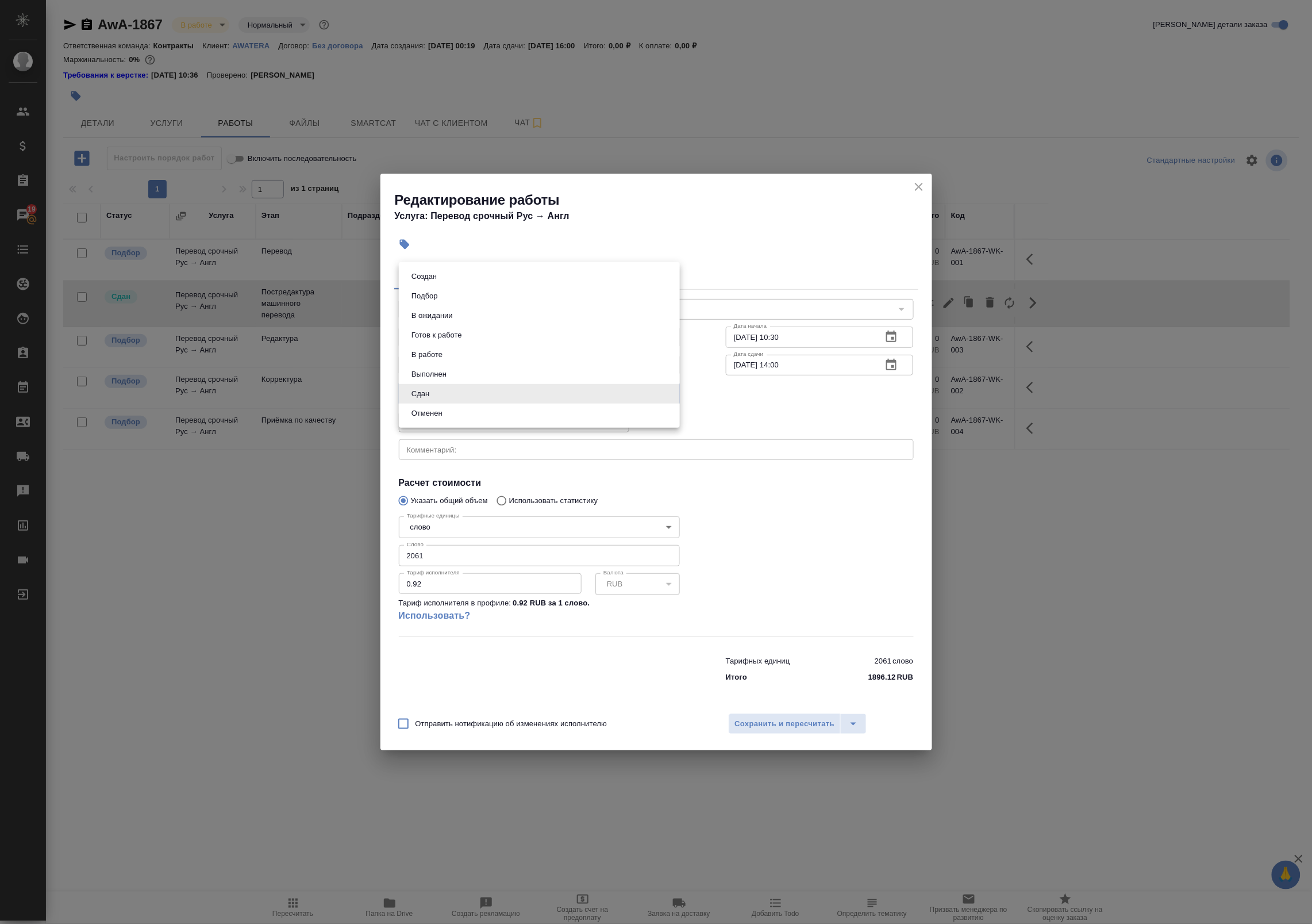
click at [520, 391] on body "🙏 .cls-1 fill:#fff; AWATERA Badanyan [PERSON_NAME] Спецификации Заказы 19 Чаты …" at bounding box center [656, 462] width 1312 height 924
click at [518, 380] on li "Выполнен" at bounding box center [539, 374] width 281 height 20
type input "completed"
click at [796, 735] on div "Отправить нотификацию об изменениях исполнителю Сохранить и пересчитать" at bounding box center [656, 728] width 552 height 44
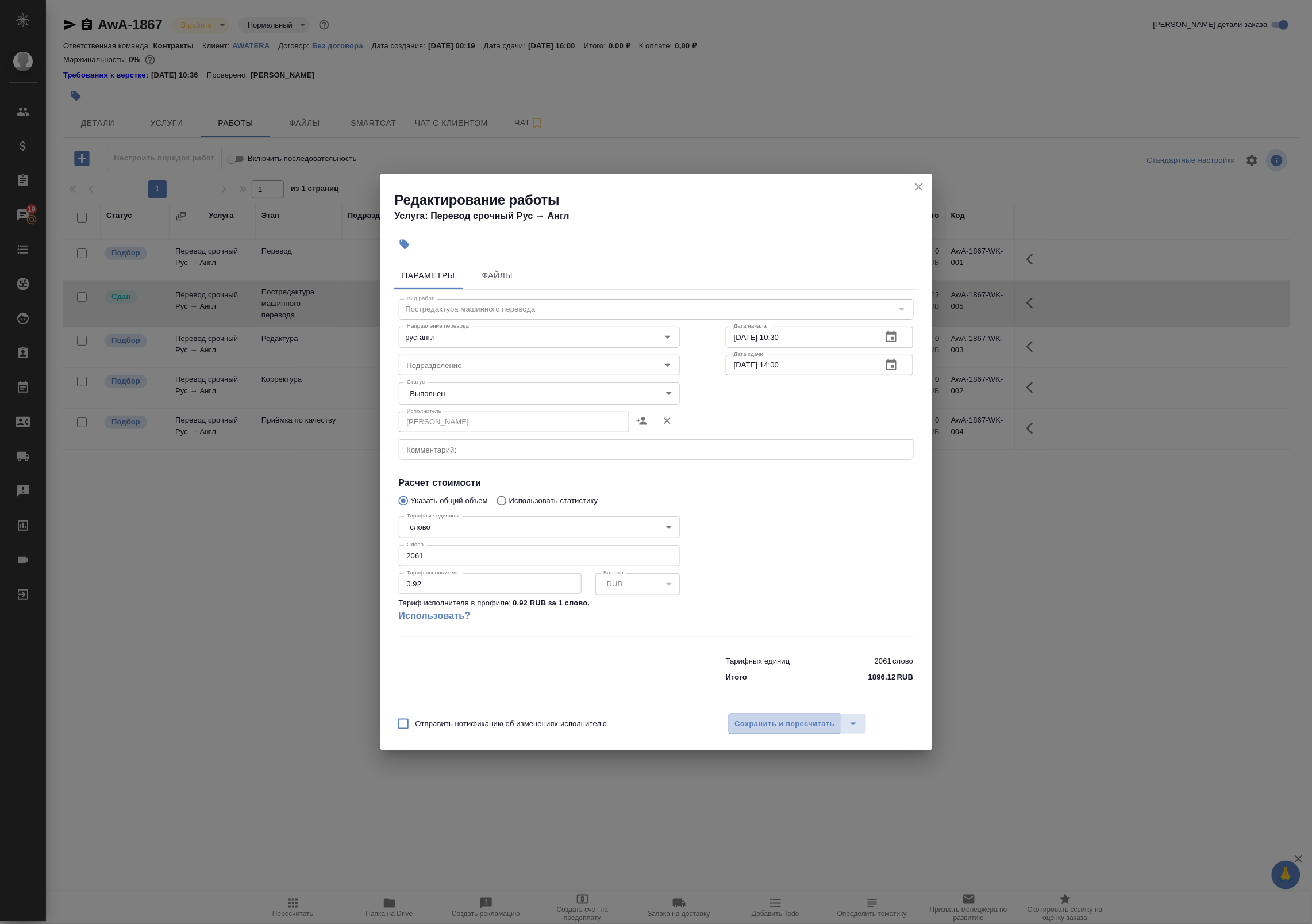
click at [790, 719] on span "Сохранить и пересчитать" at bounding box center [785, 724] width 100 height 13
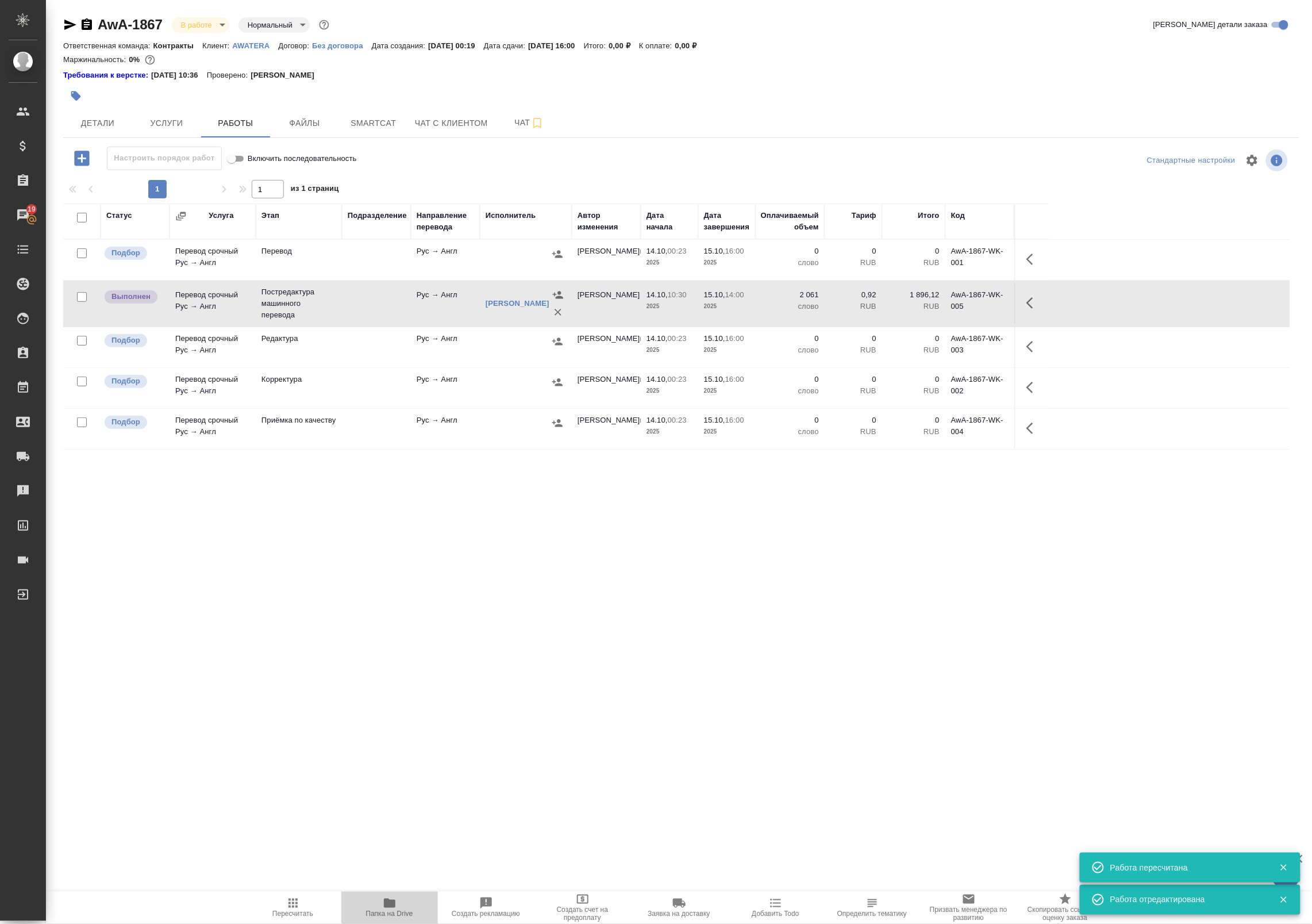
click at [398, 909] on span "Папка на Drive" at bounding box center [389, 907] width 83 height 22
click at [110, 127] on span "Детали" at bounding box center [98, 123] width 55 height 14
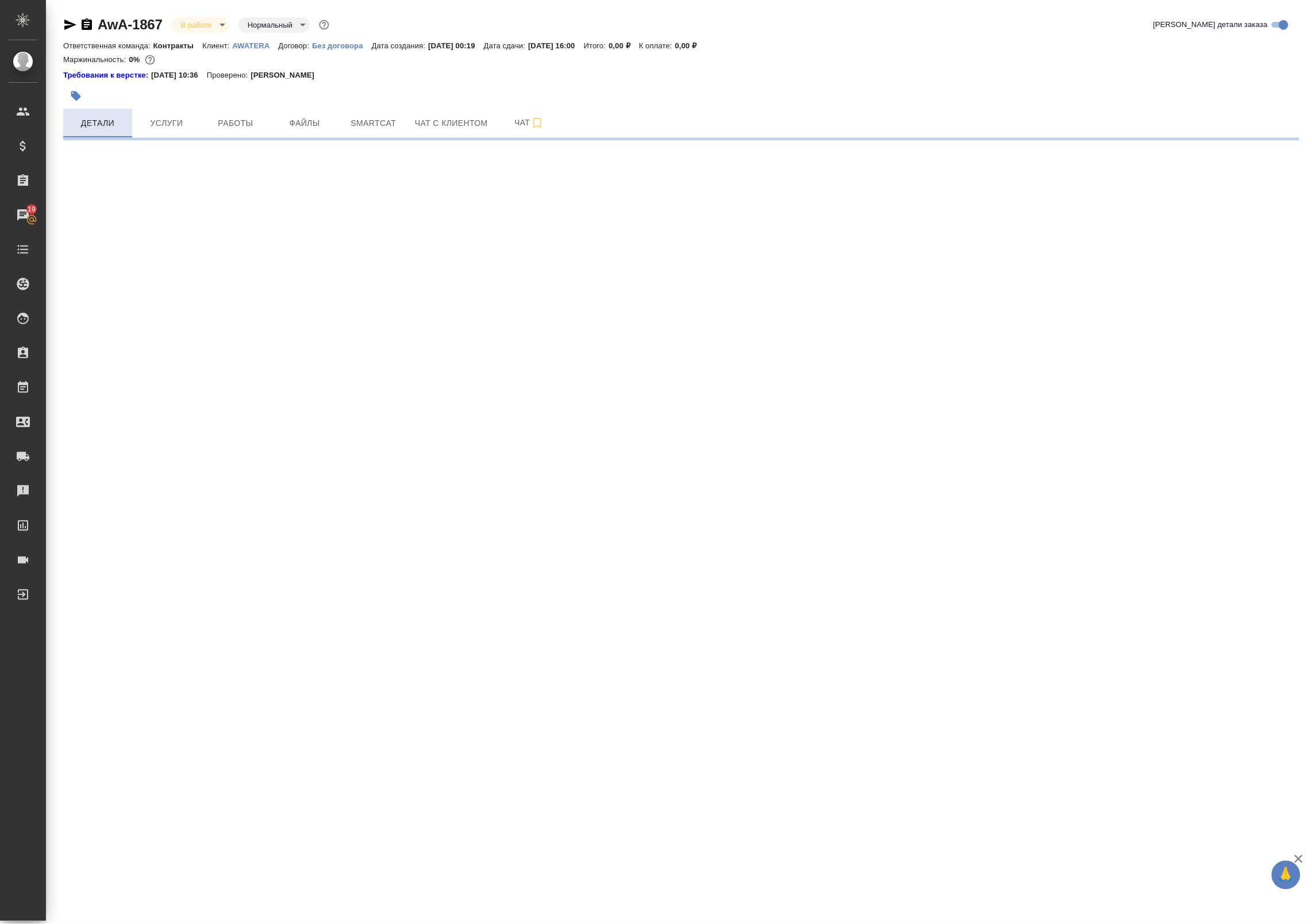
select select "RU"
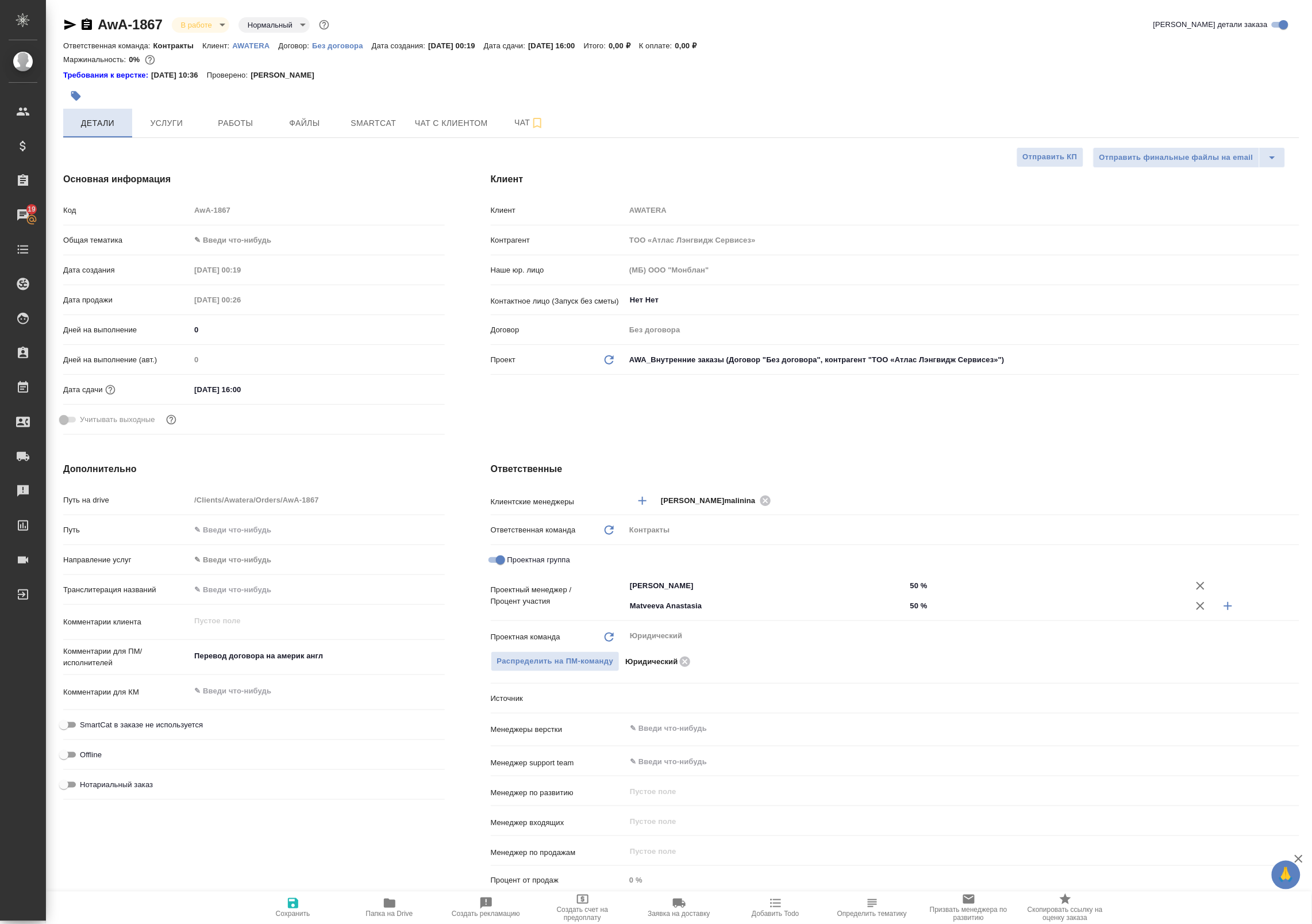
type textarea "x"
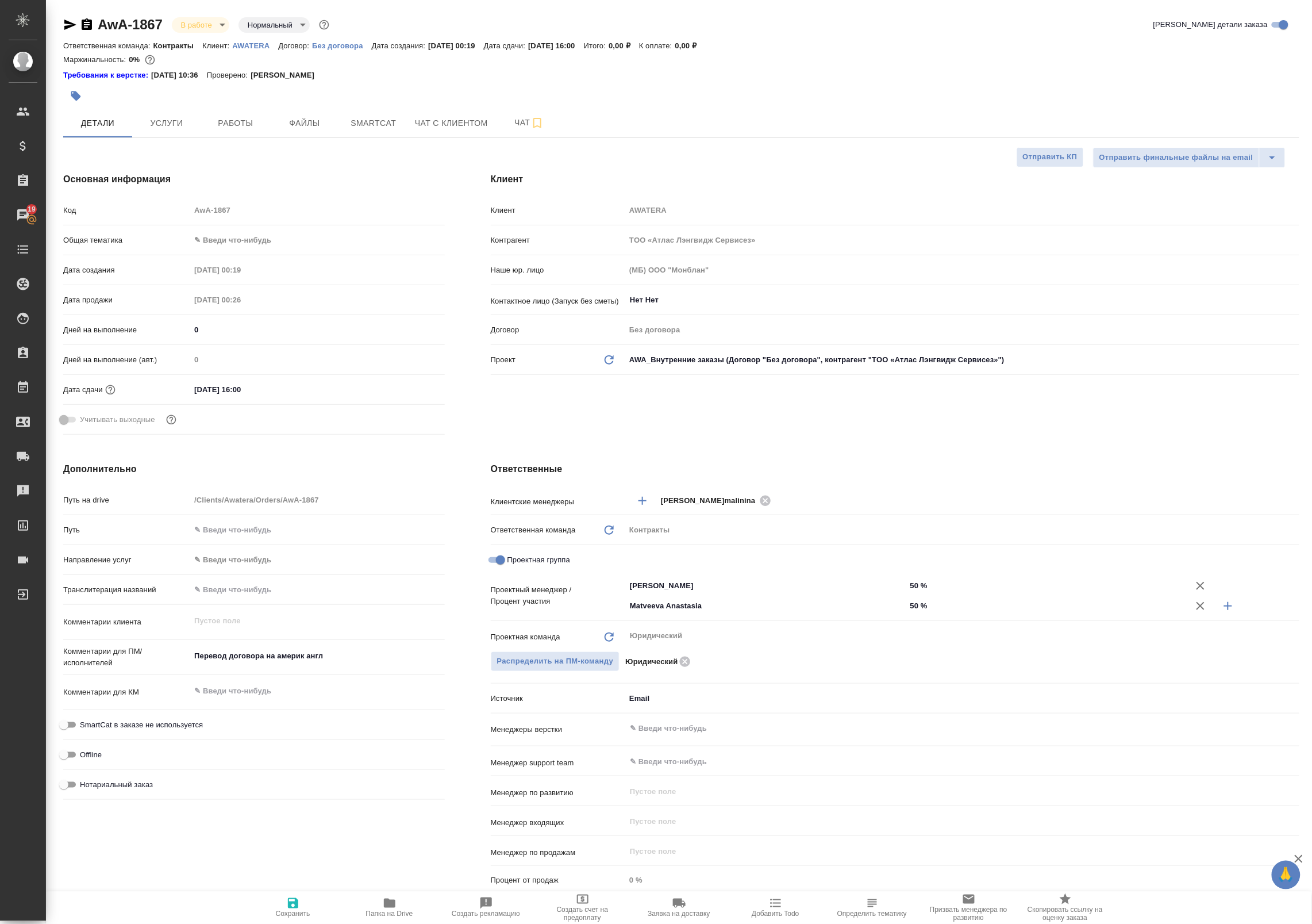
type textarea "x"
